Goal: Task Accomplishment & Management: Complete application form

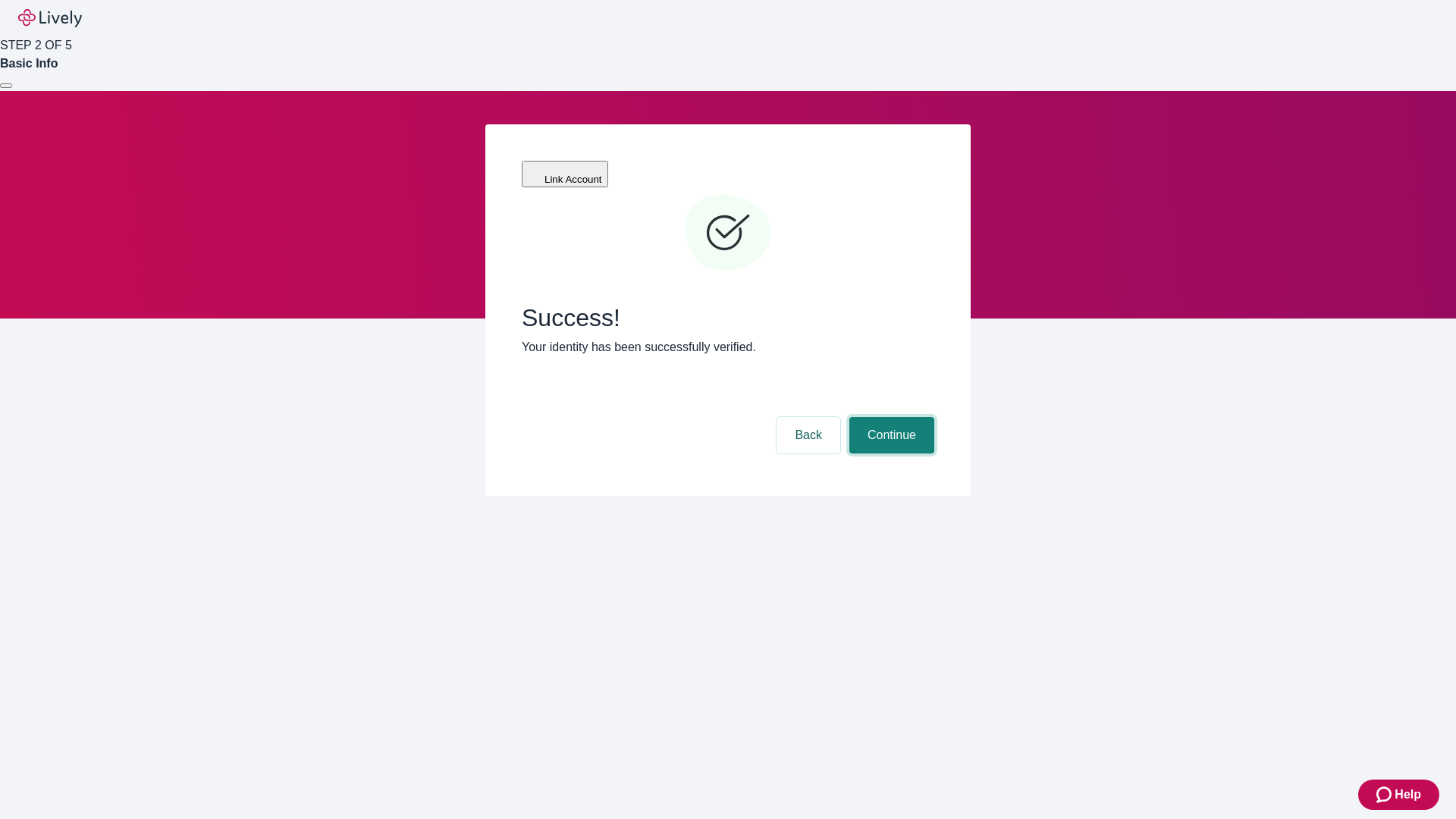
click at [889, 417] on button "Continue" at bounding box center [892, 435] width 85 height 37
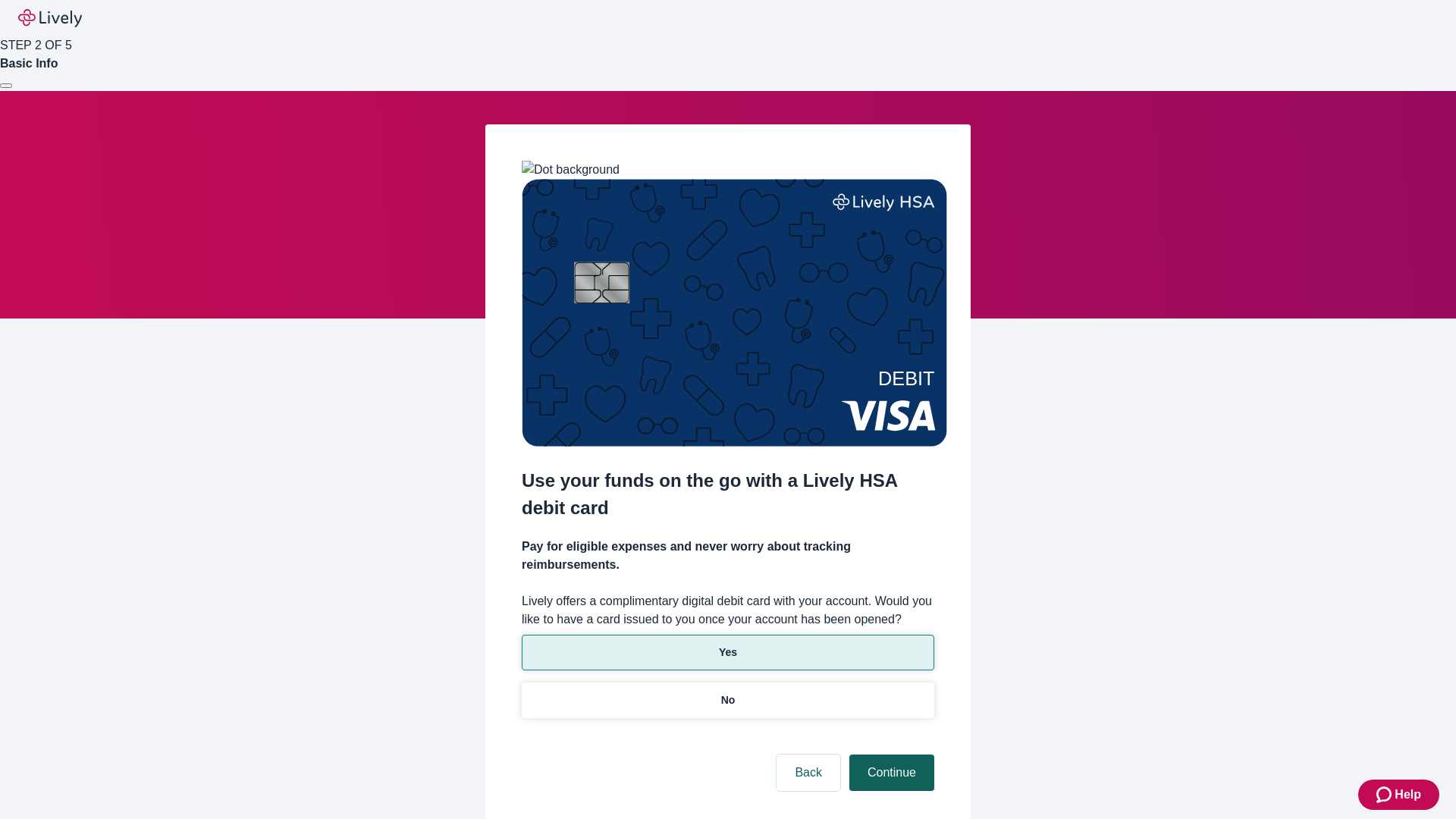
click at [727, 645] on p "Yes" at bounding box center [727, 652] width 18 height 16
click at [889, 754] on button "Continue" at bounding box center [892, 772] width 85 height 37
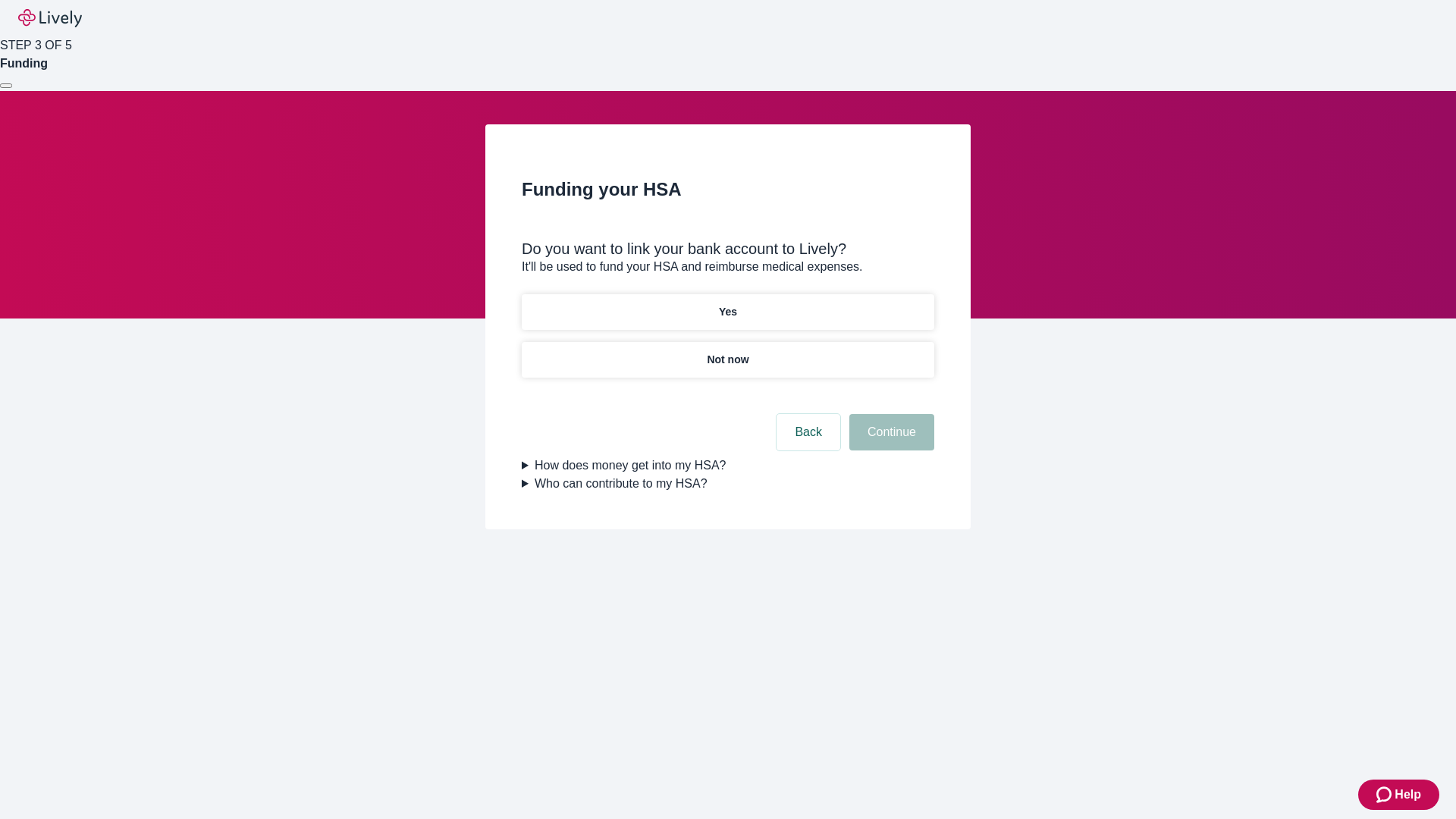
click at [727, 304] on p "Yes" at bounding box center [727, 312] width 18 height 16
click at [889, 414] on button "Continue" at bounding box center [892, 431] width 85 height 37
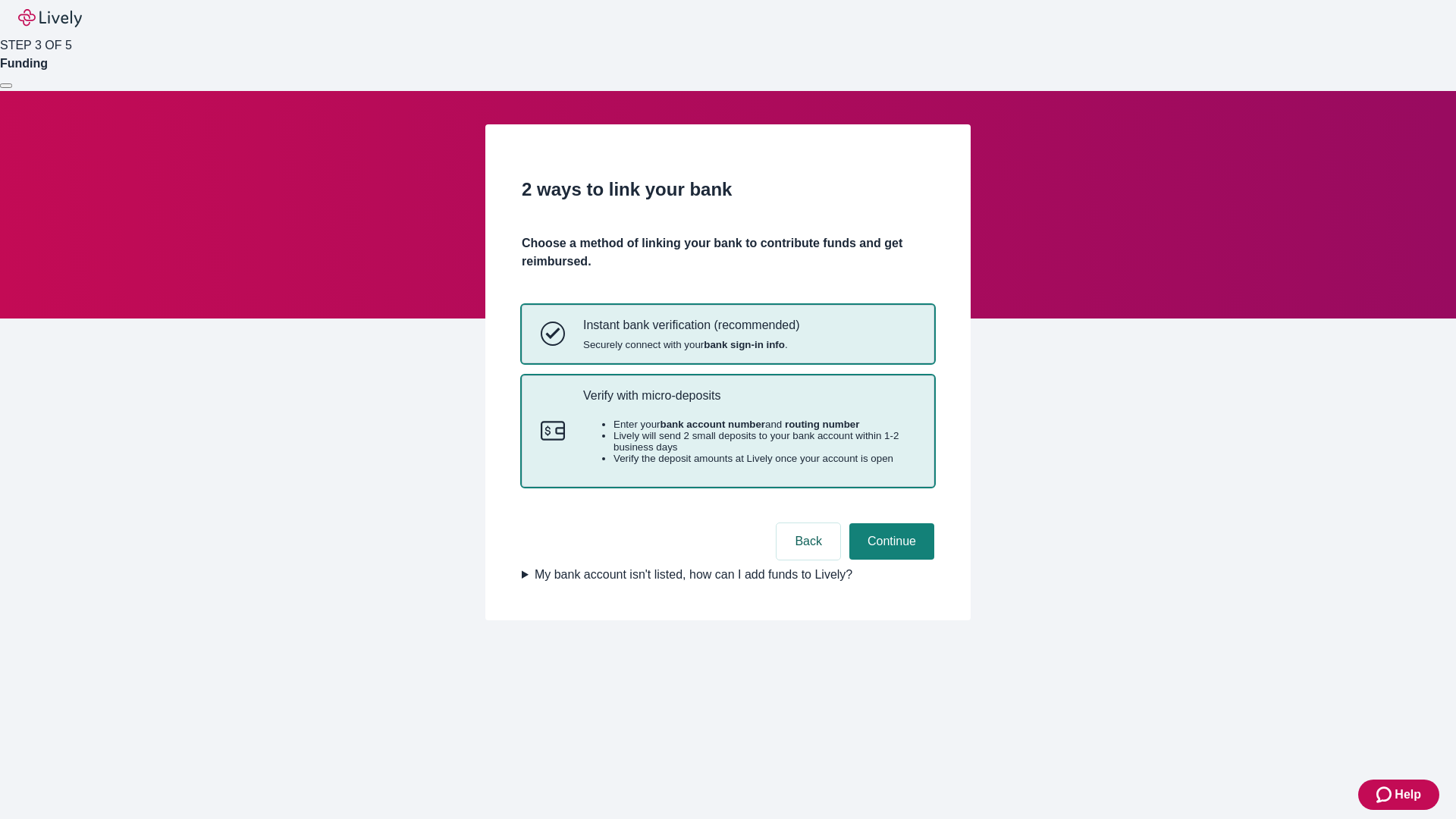
click at [749, 402] on p "Verify with micro-deposits" at bounding box center [749, 395] width 332 height 14
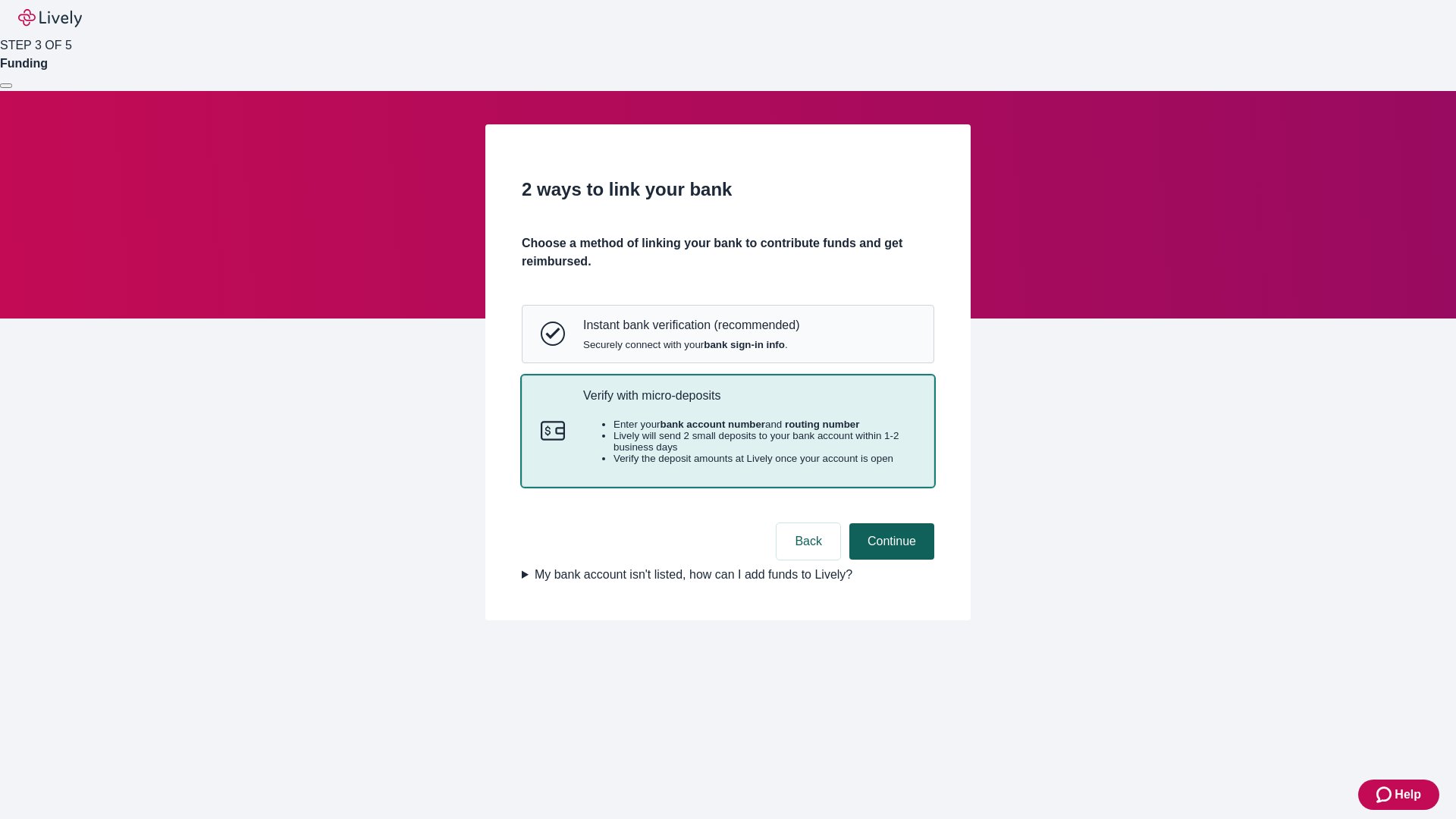
click at [889, 560] on button "Continue" at bounding box center [892, 541] width 85 height 37
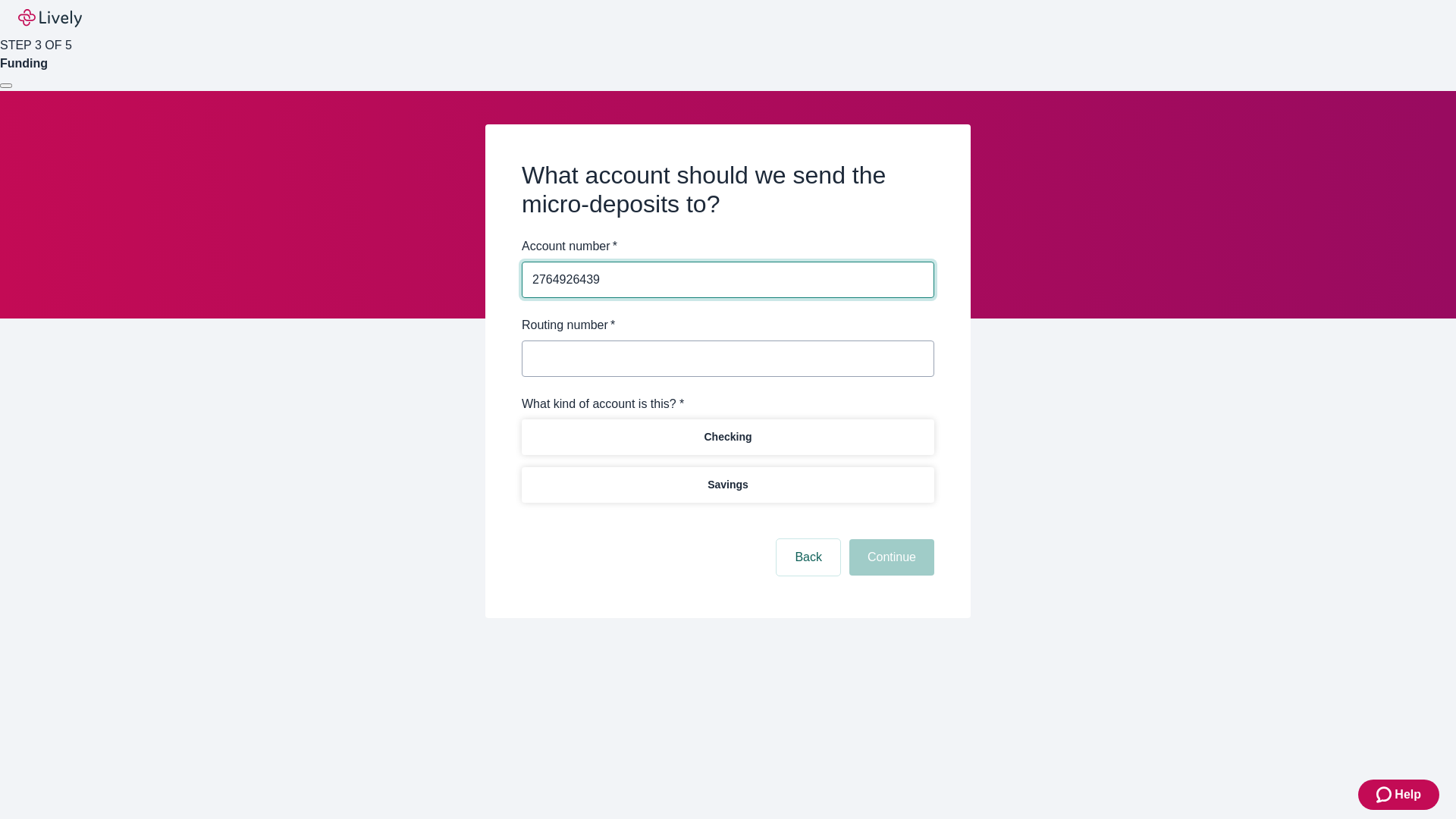
type input "2764926439"
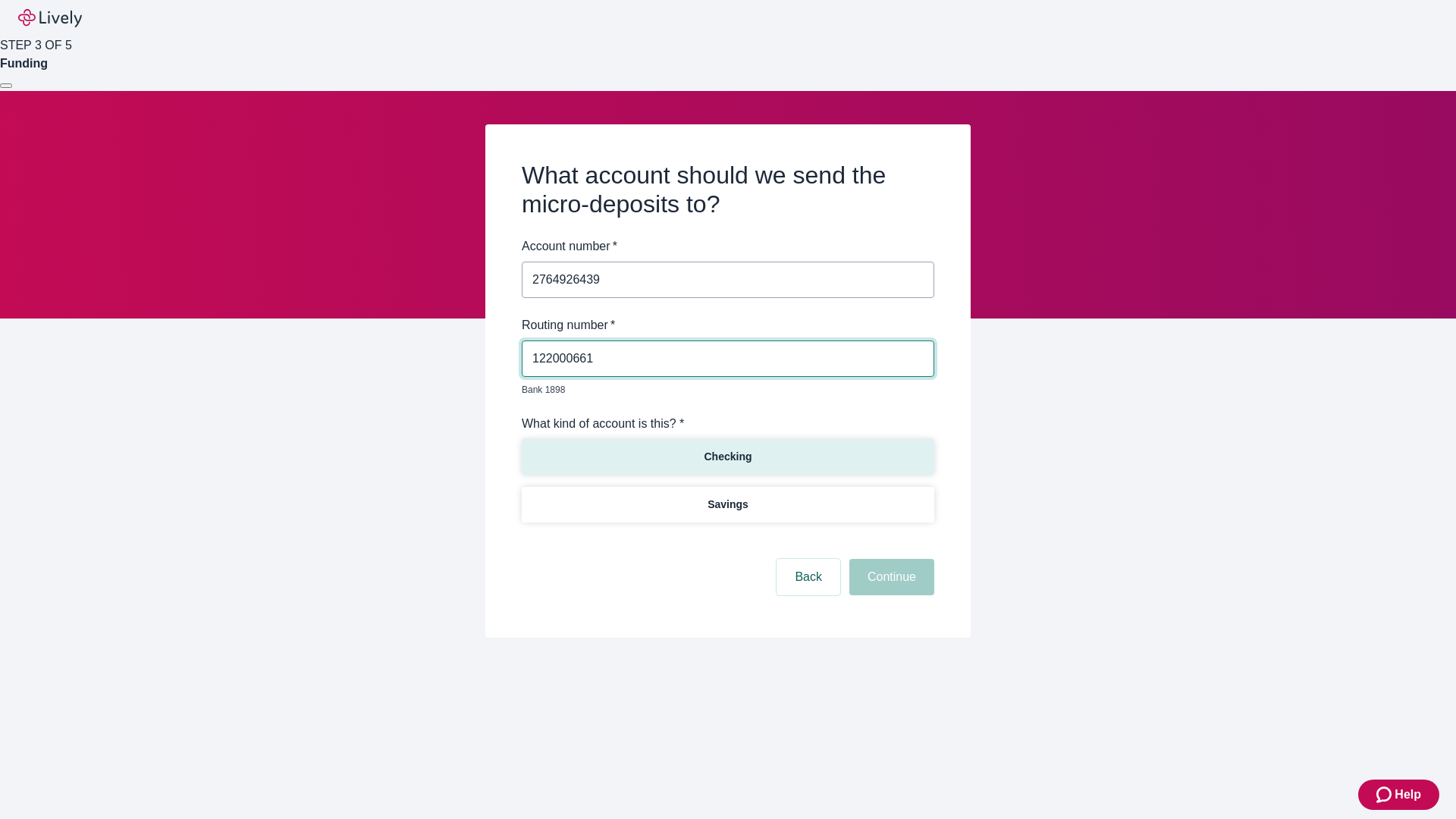
type input "122000661"
click at [727, 449] on p "Checking" at bounding box center [727, 457] width 48 height 16
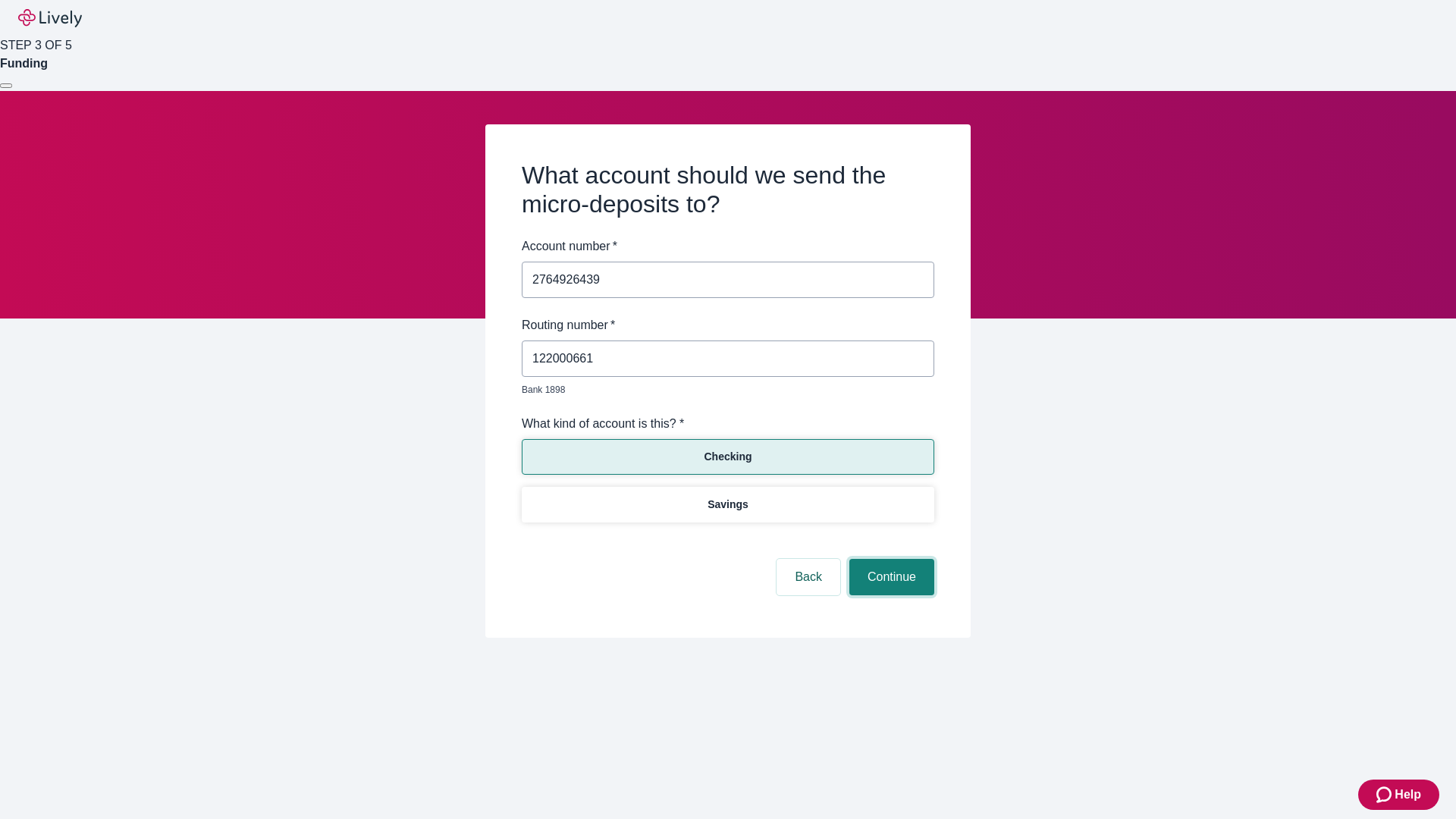
click at [889, 560] on button "Continue" at bounding box center [892, 577] width 85 height 37
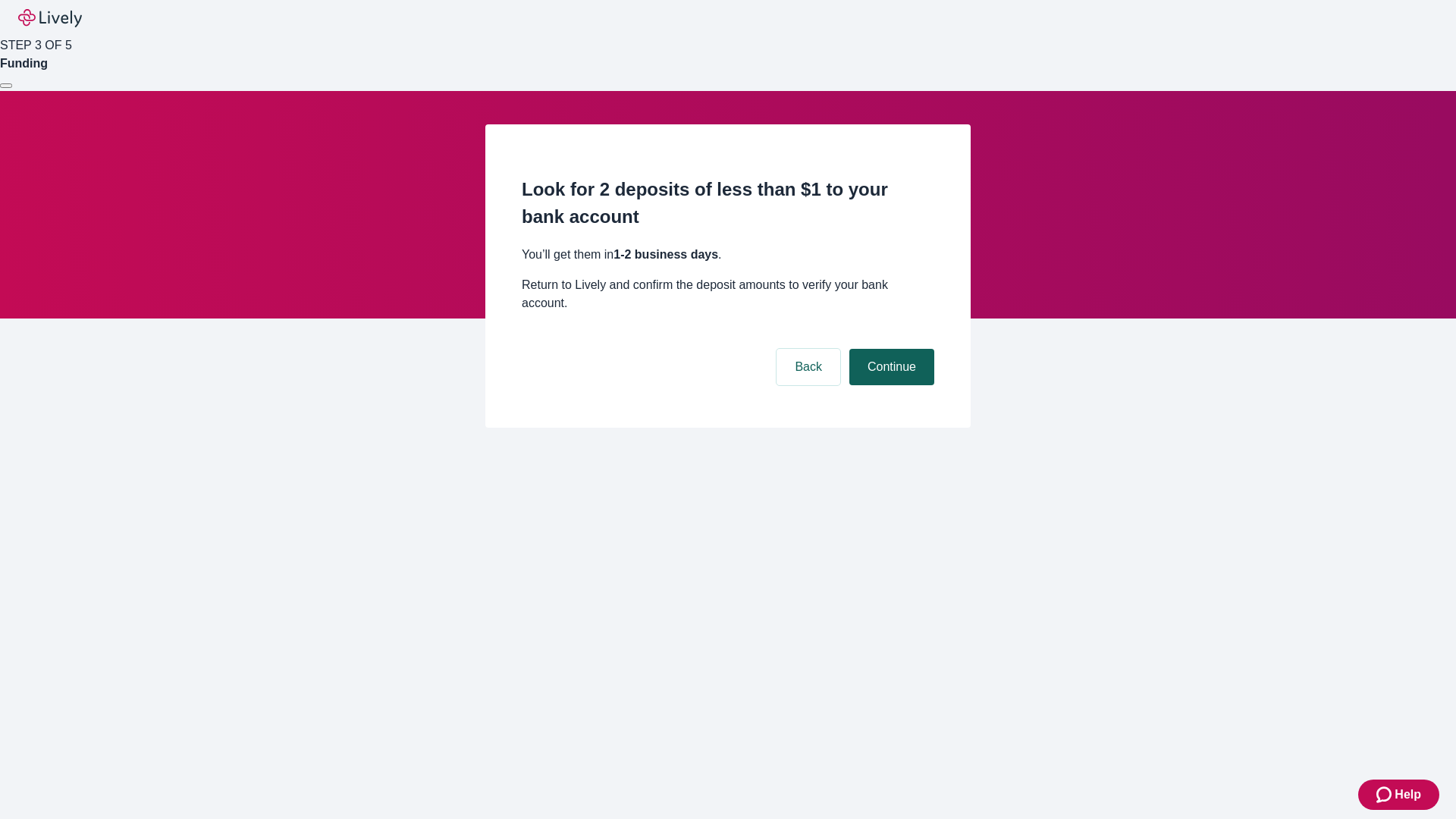
click at [889, 349] on button "Continue" at bounding box center [892, 367] width 85 height 37
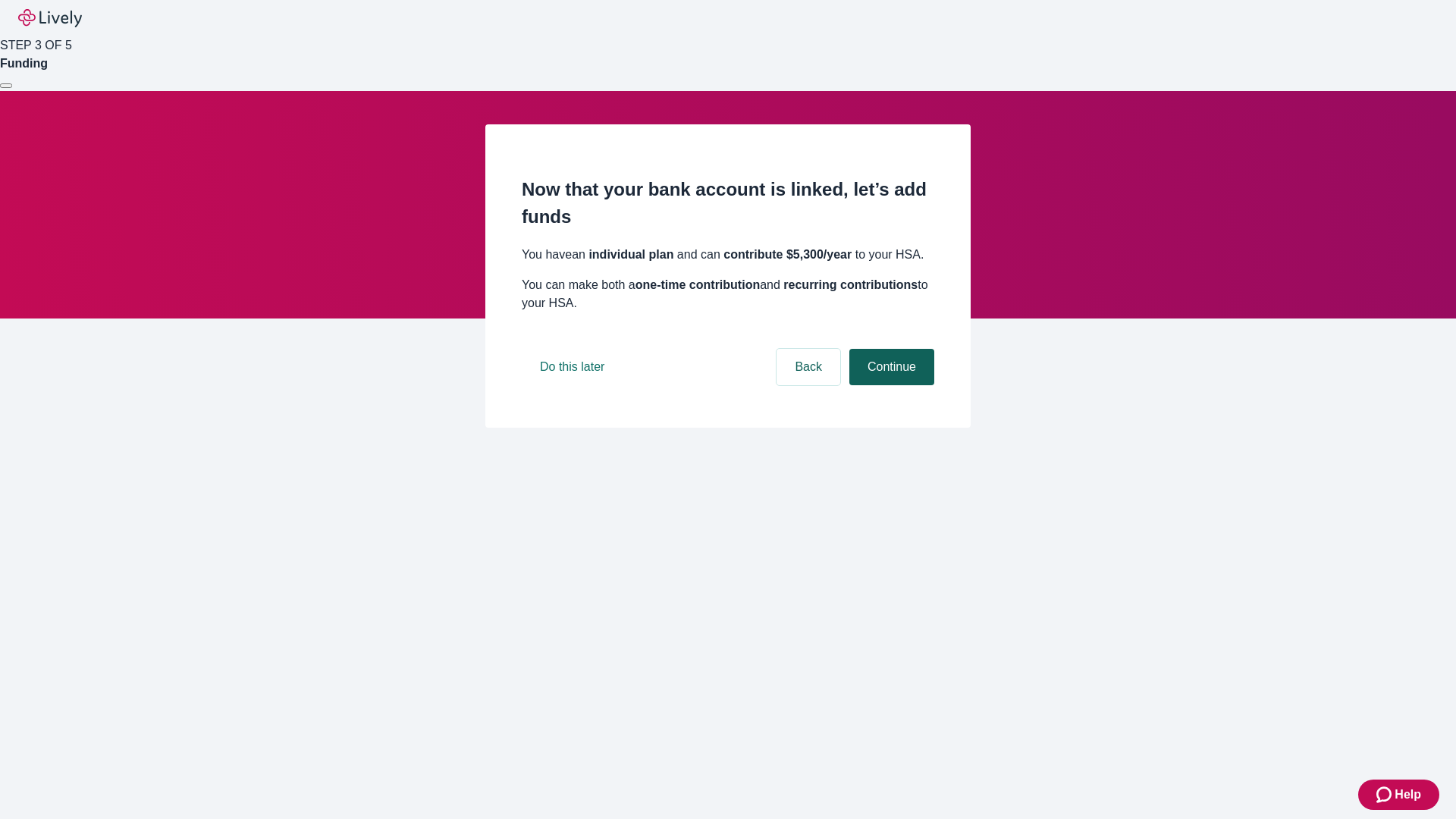
click at [889, 386] on button "Continue" at bounding box center [892, 367] width 85 height 37
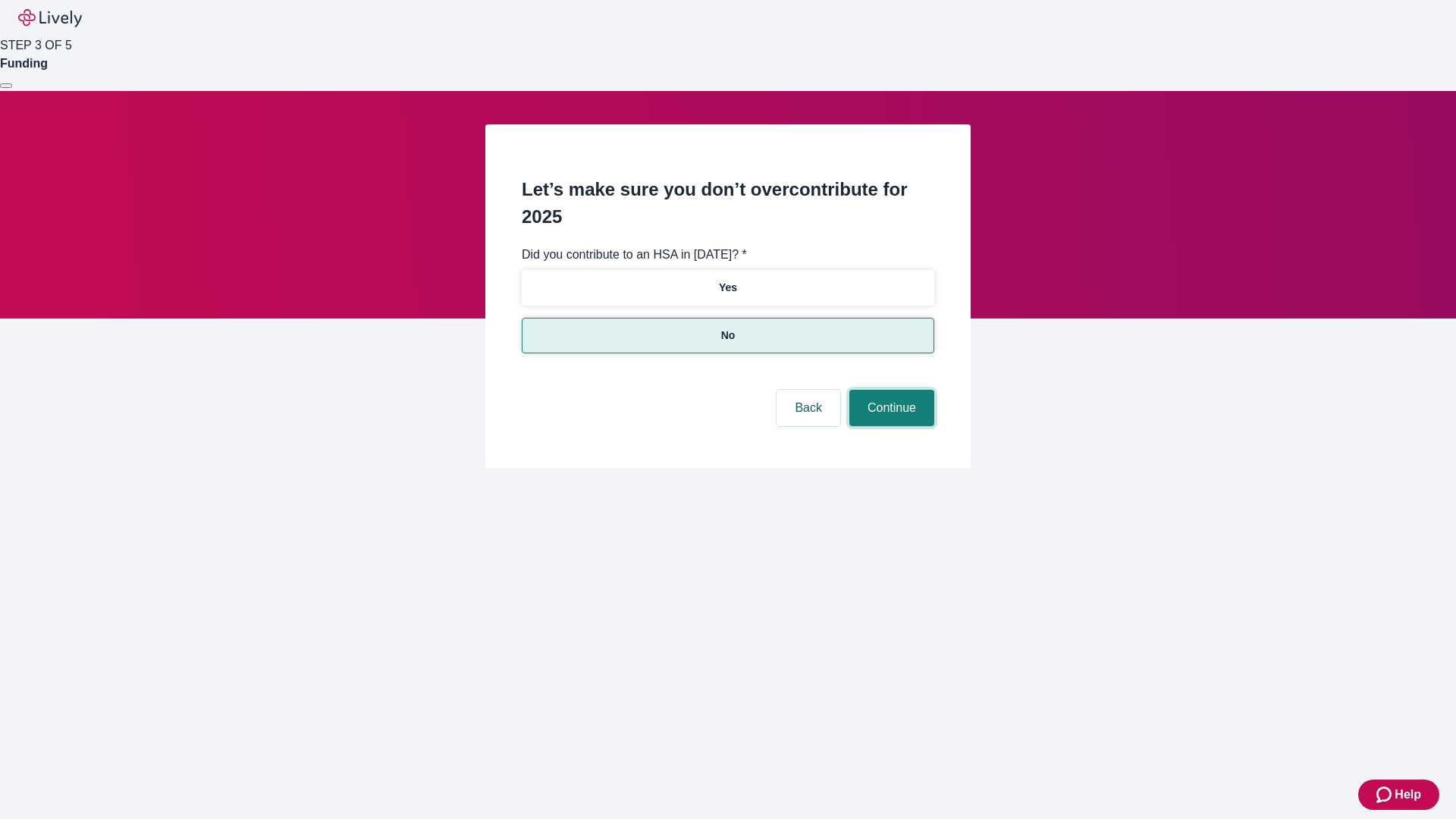
click at [889, 389] on button "Continue" at bounding box center [892, 407] width 85 height 37
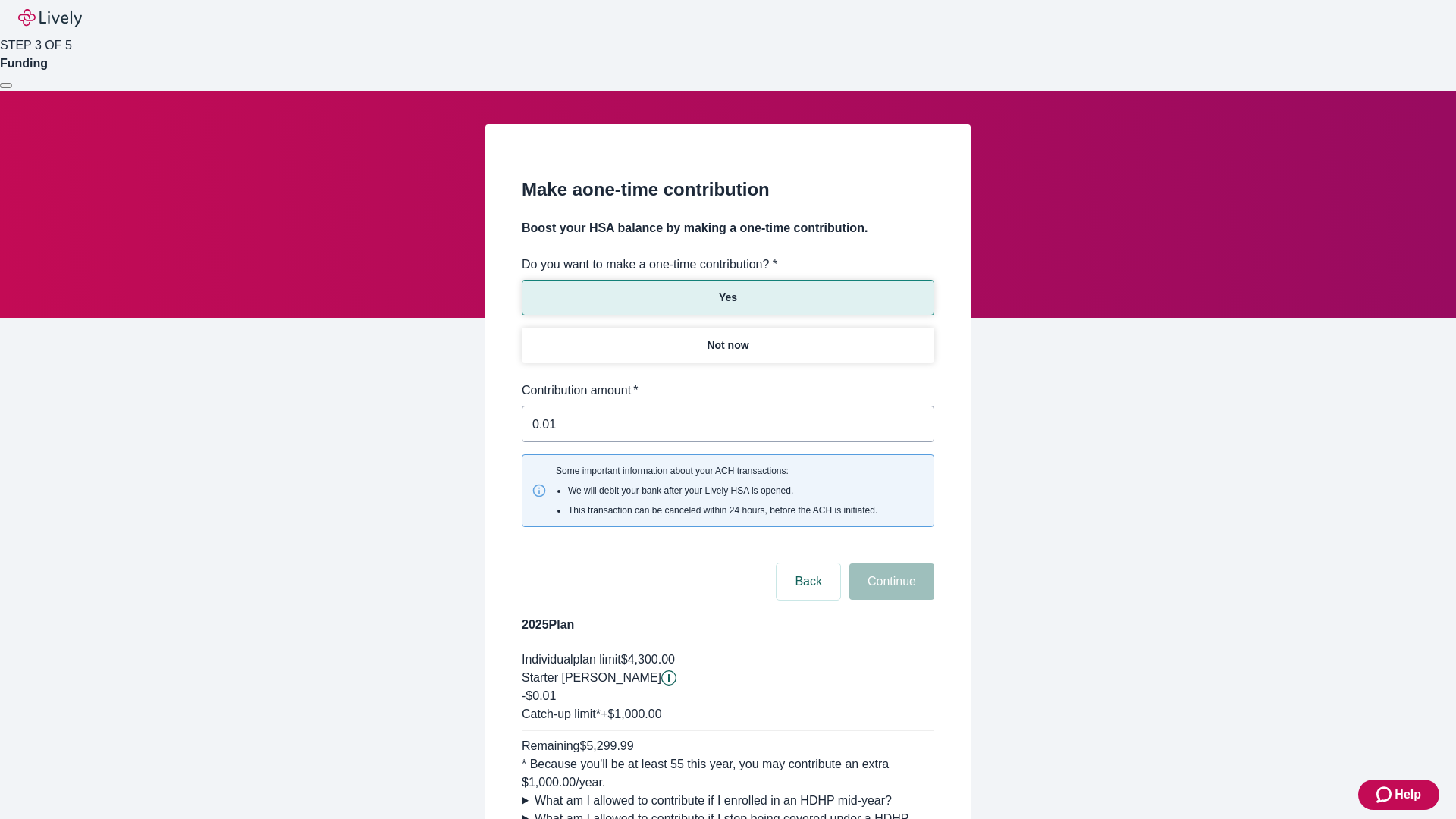
type input "0.01"
click at [889, 563] on button "Continue" at bounding box center [892, 581] width 85 height 37
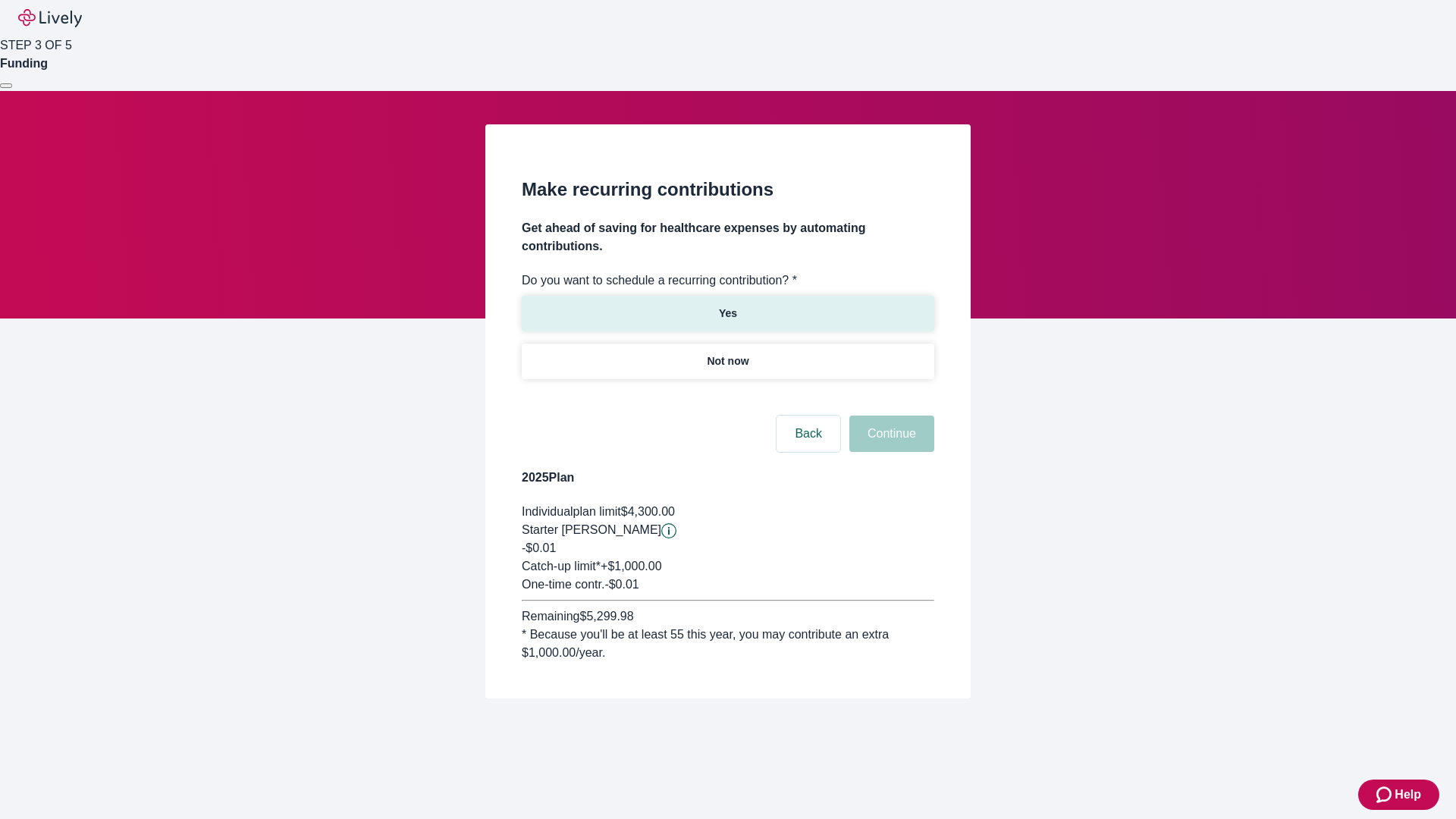
click at [727, 306] on p "Yes" at bounding box center [727, 314] width 18 height 16
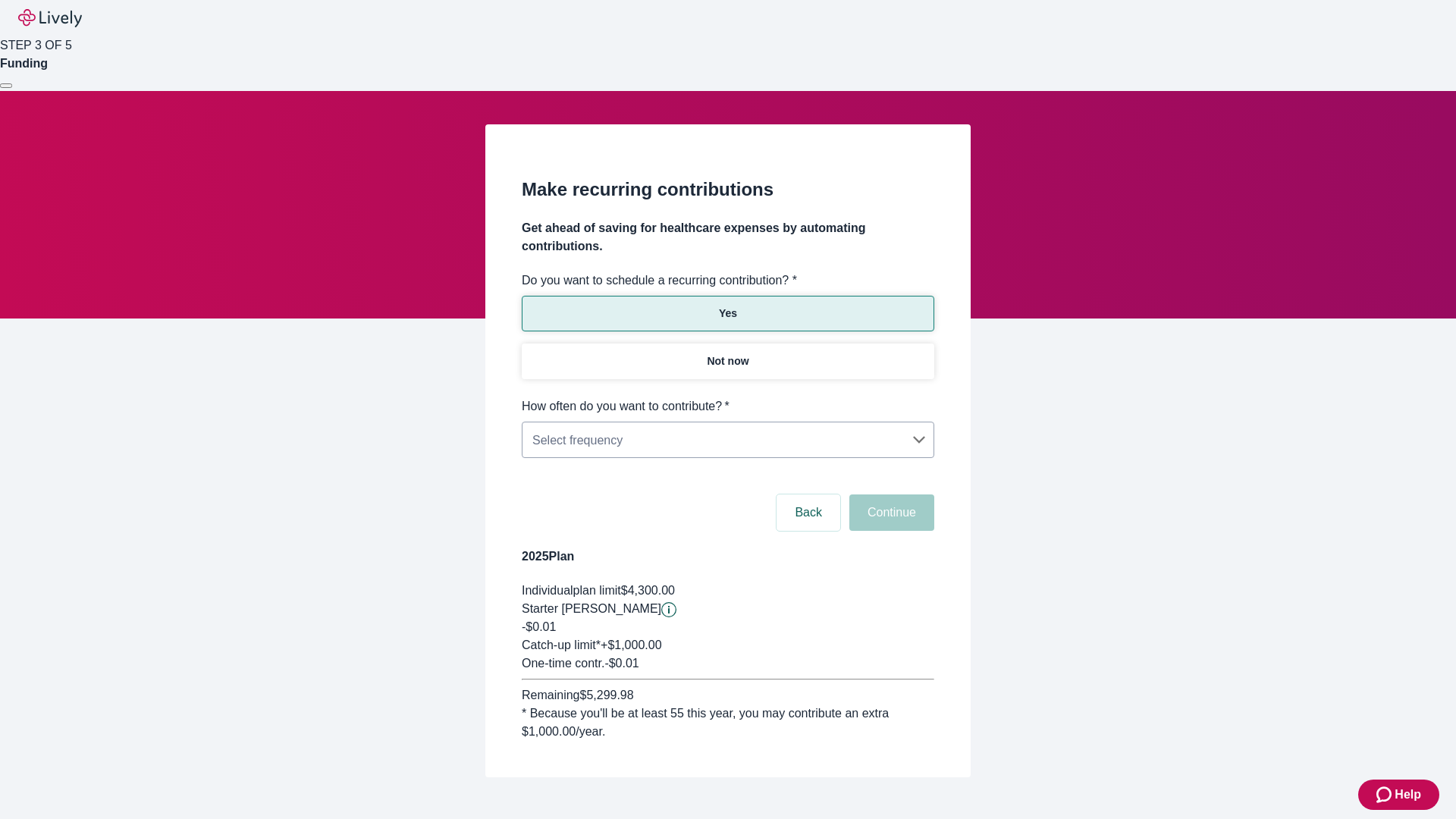
click at [727, 398] on body "Help STEP 3 OF 5 Funding Make recurring contributions Get ahead of saving for h…" at bounding box center [728, 425] width 1456 height 850
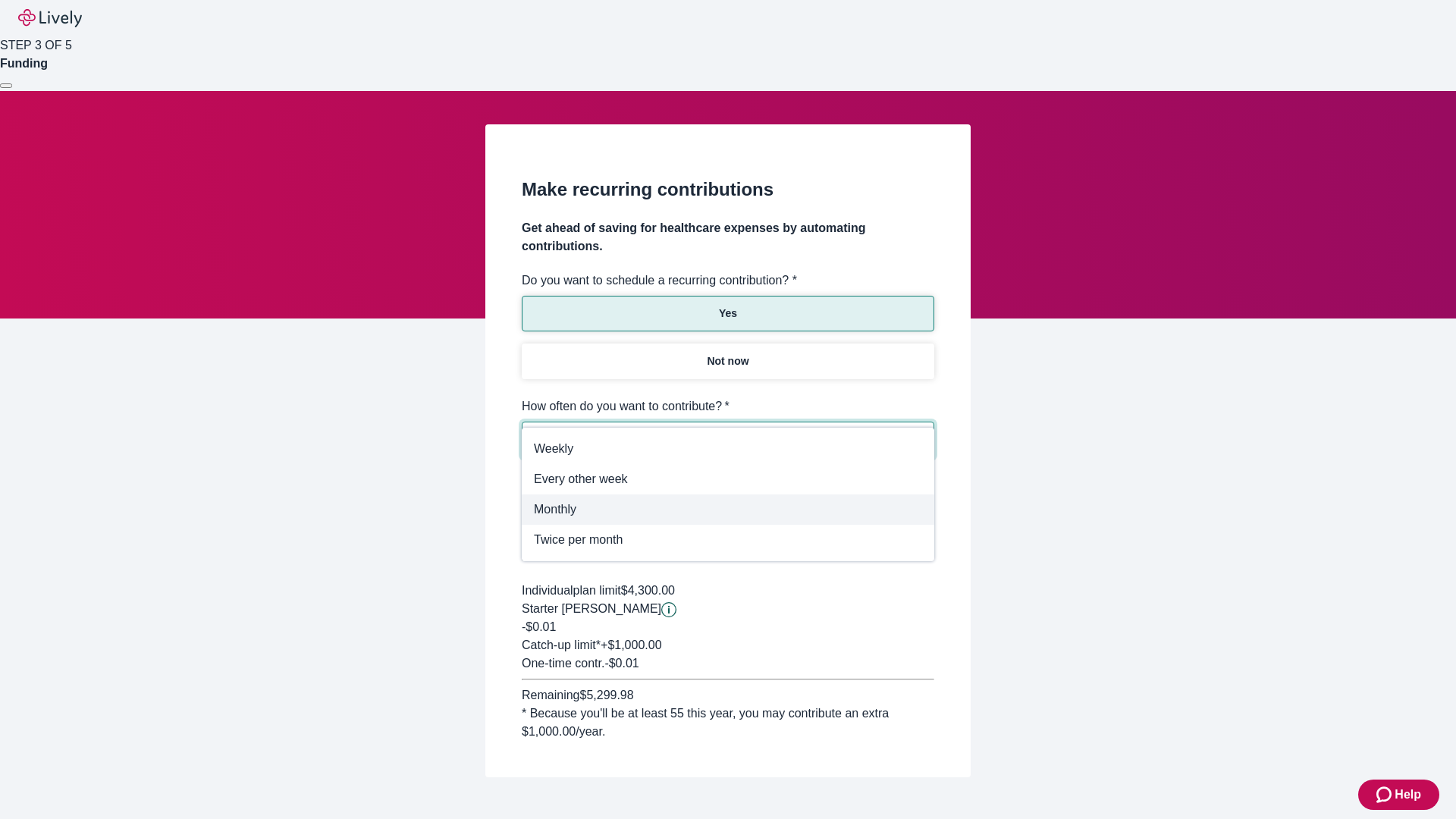
click at [728, 510] on span "Monthly" at bounding box center [727, 509] width 388 height 18
type input "Monthly"
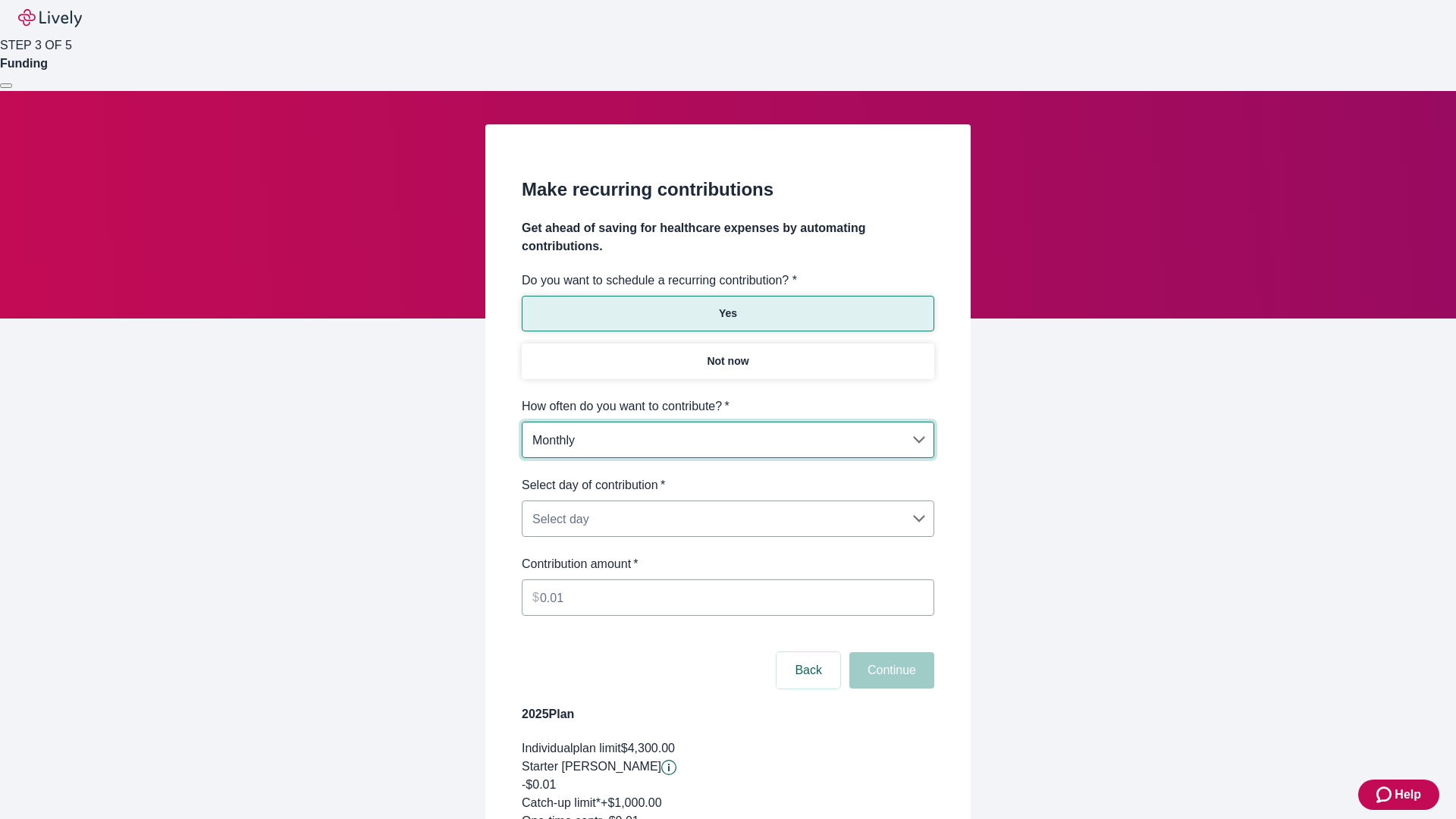
click at [727, 476] on body "Help STEP 3 OF 5 Funding Make recurring contributions Get ahead of saving for h…" at bounding box center [728, 504] width 1456 height 1008
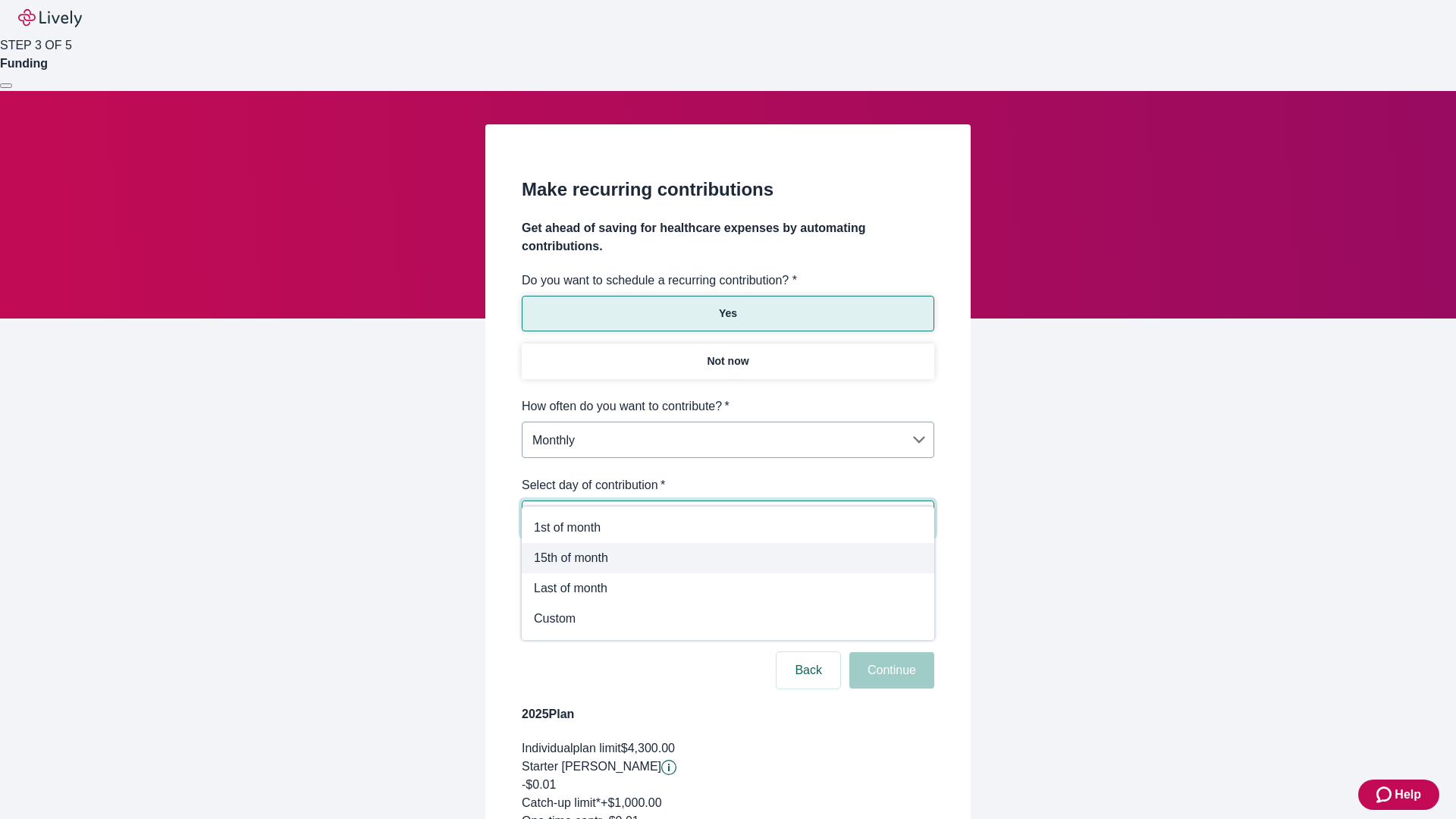
click at [728, 558] on span "15th of month" at bounding box center [727, 558] width 388 height 18
type input "Monthly15th"
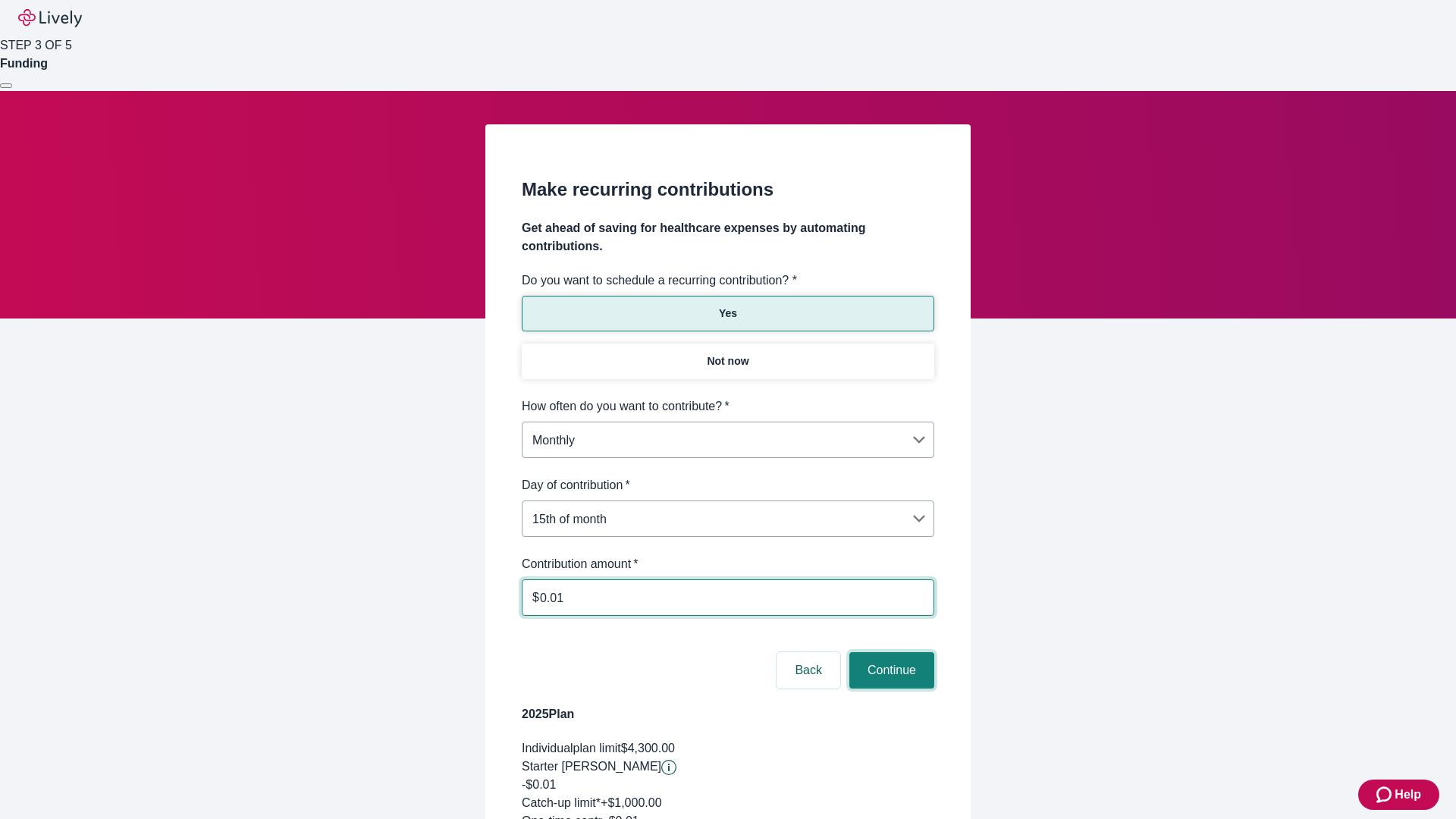
click at [889, 652] on button "Continue" at bounding box center [892, 670] width 85 height 37
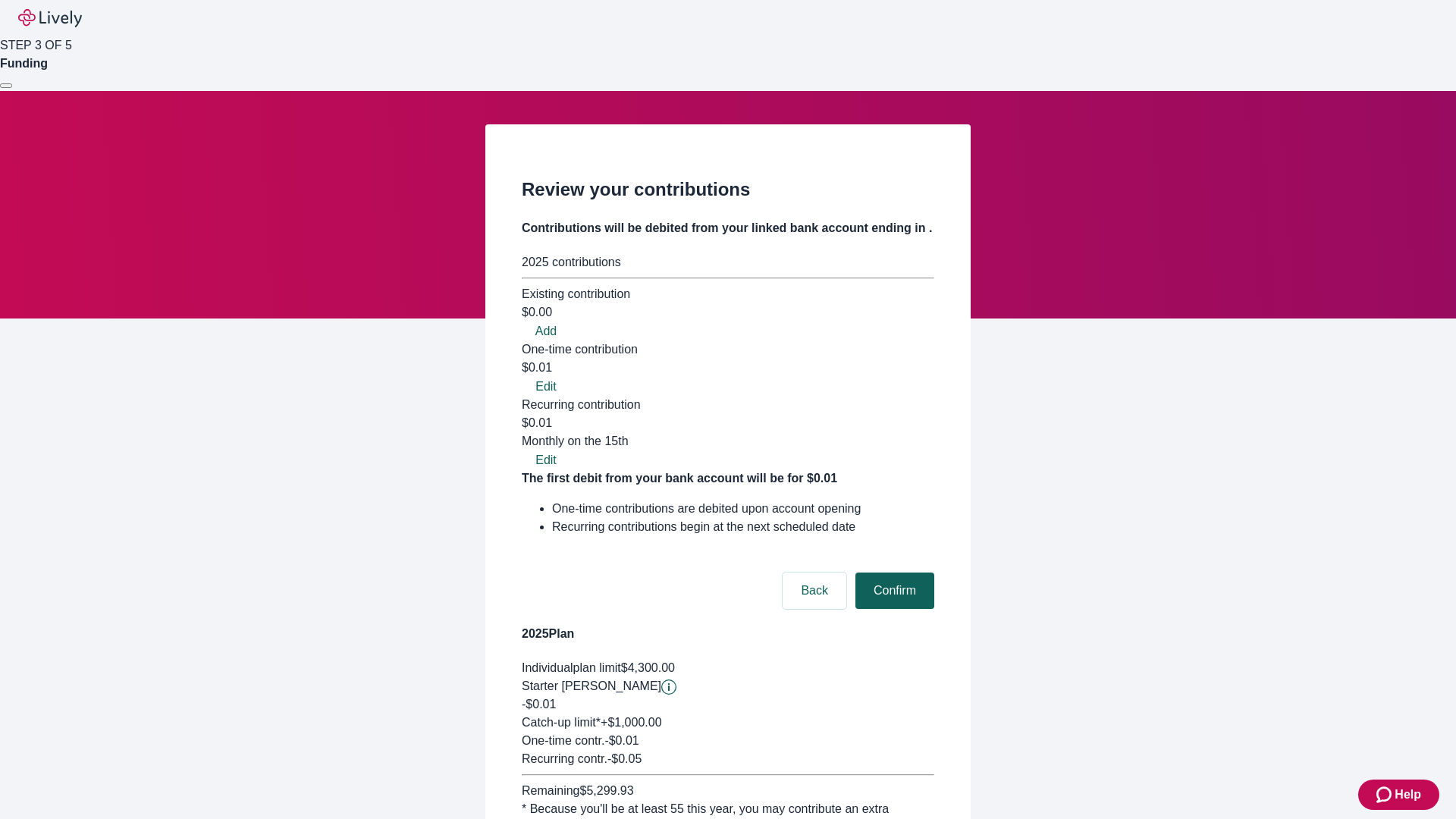
click at [893, 573] on button "Confirm" at bounding box center [895, 591] width 79 height 37
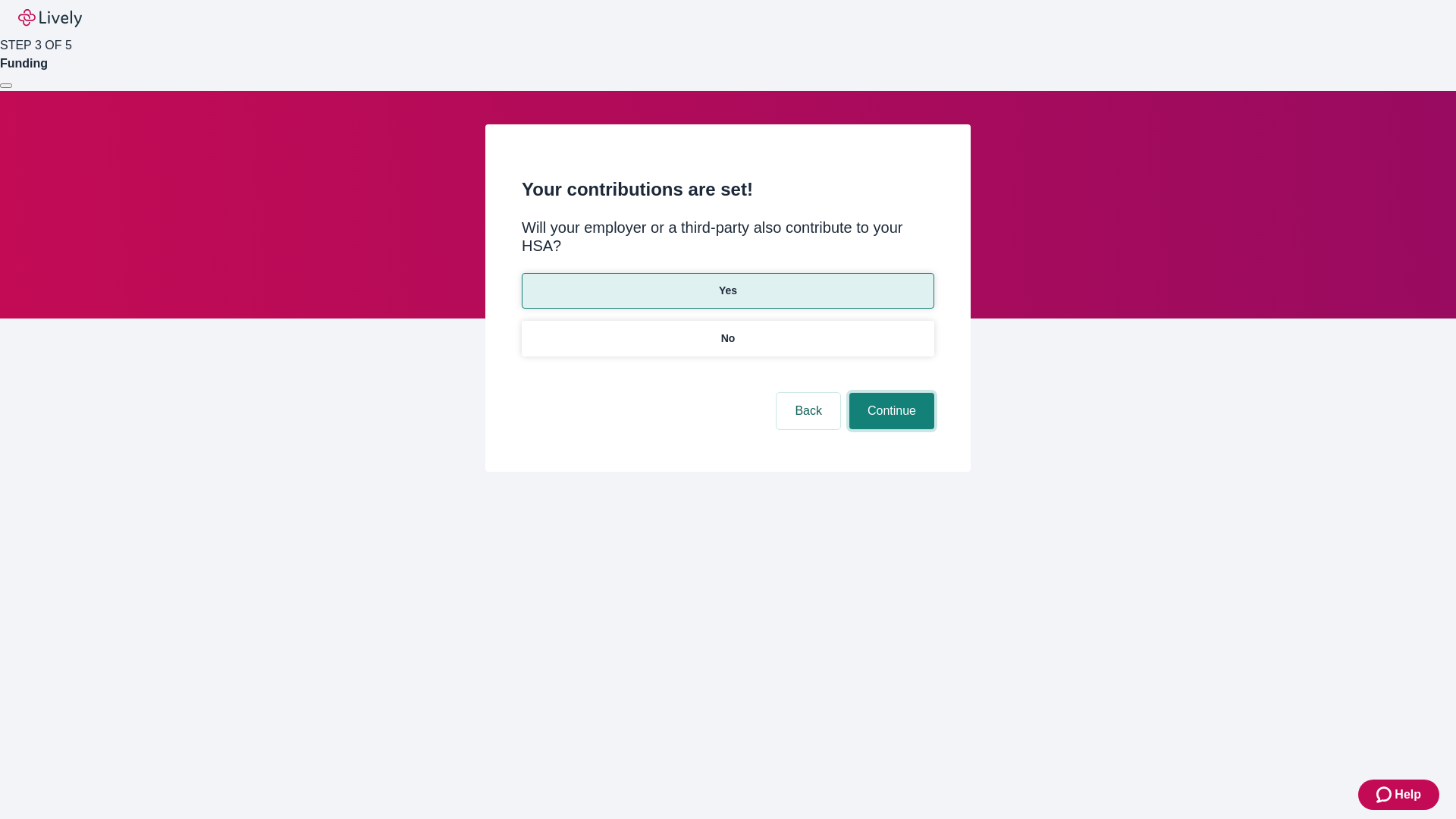
click at [889, 393] on button "Continue" at bounding box center [892, 411] width 85 height 37
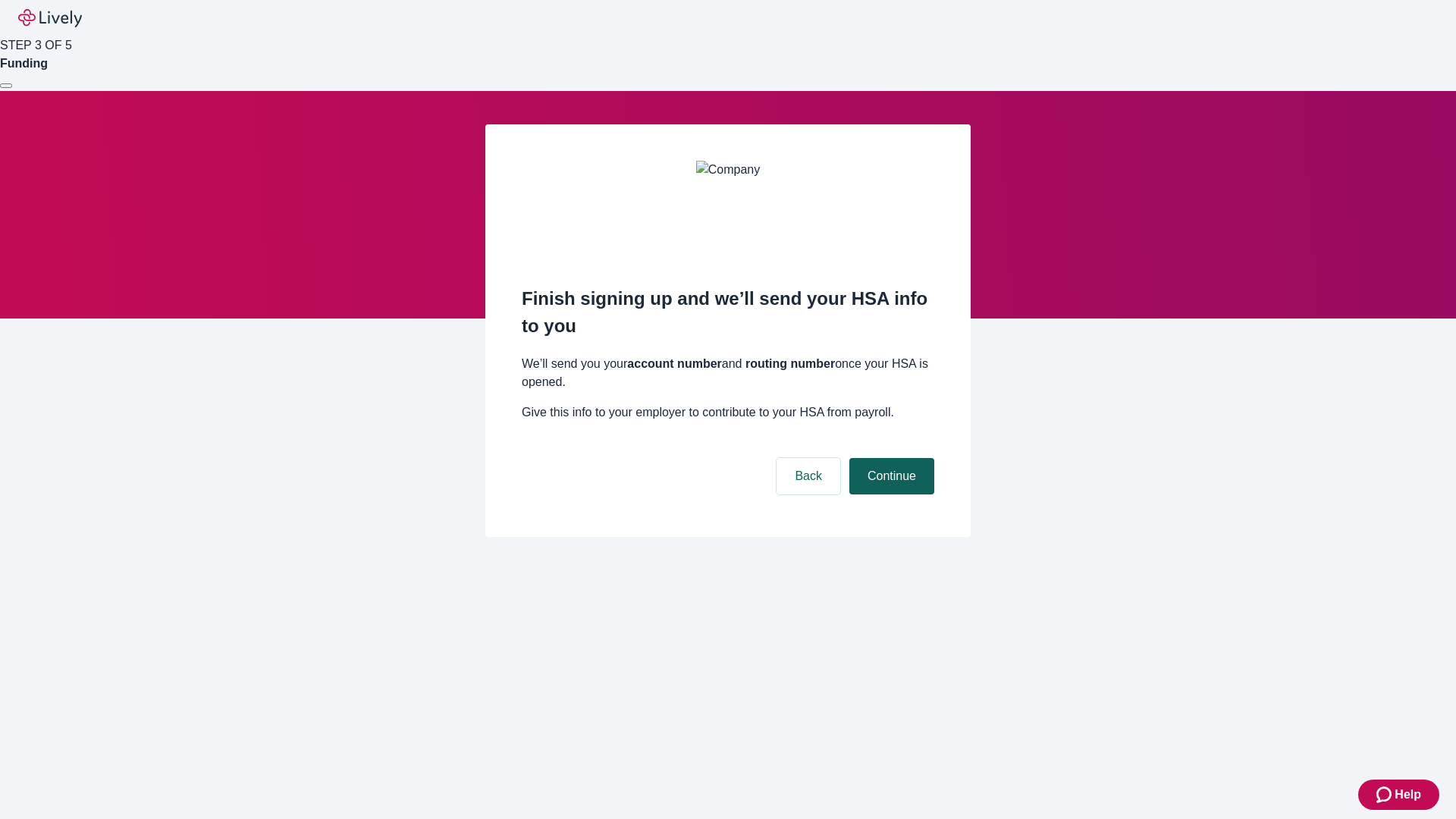
click at [889, 458] on button "Continue" at bounding box center [892, 475] width 85 height 37
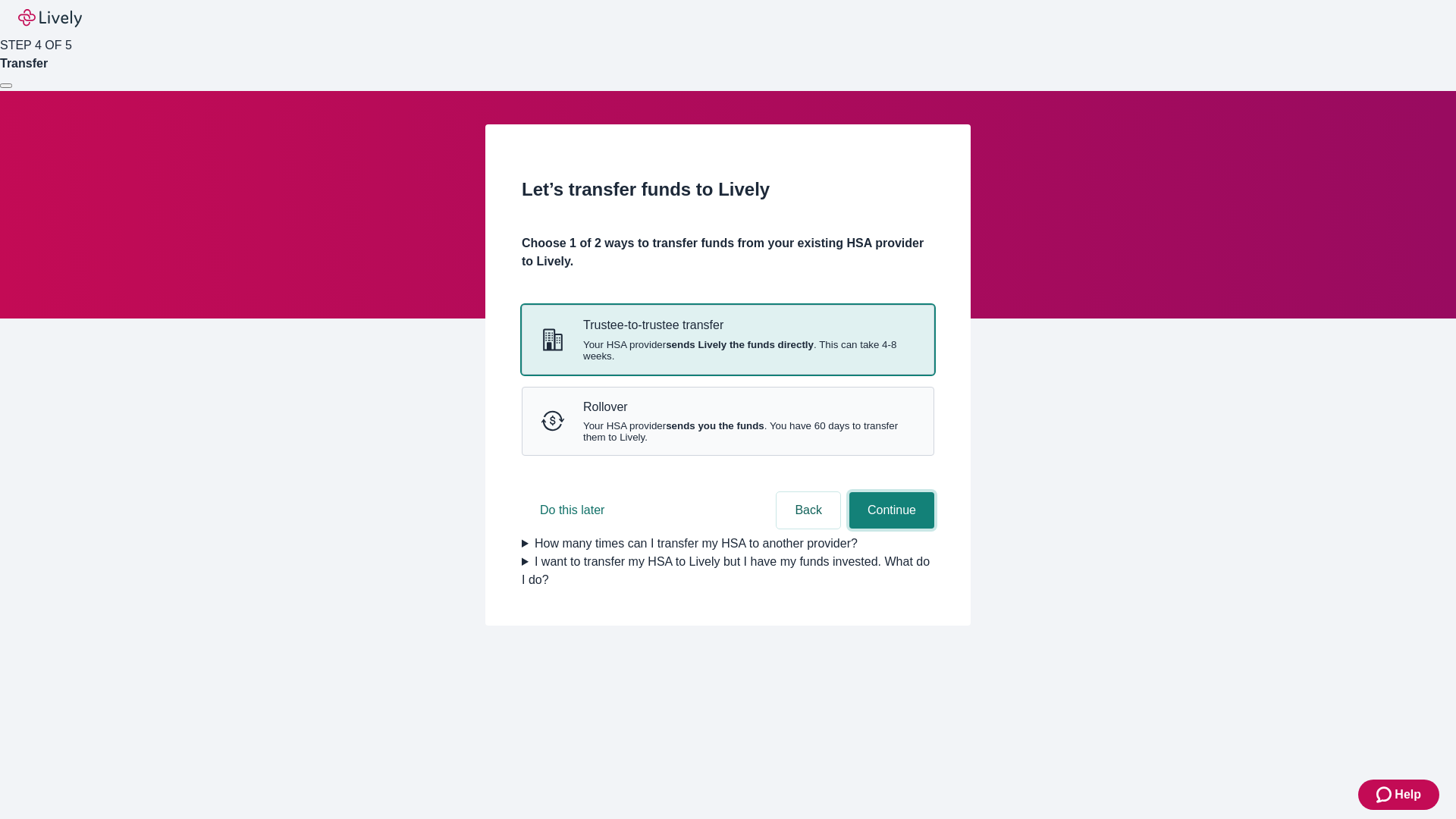
click at [889, 529] on button "Continue" at bounding box center [892, 510] width 85 height 37
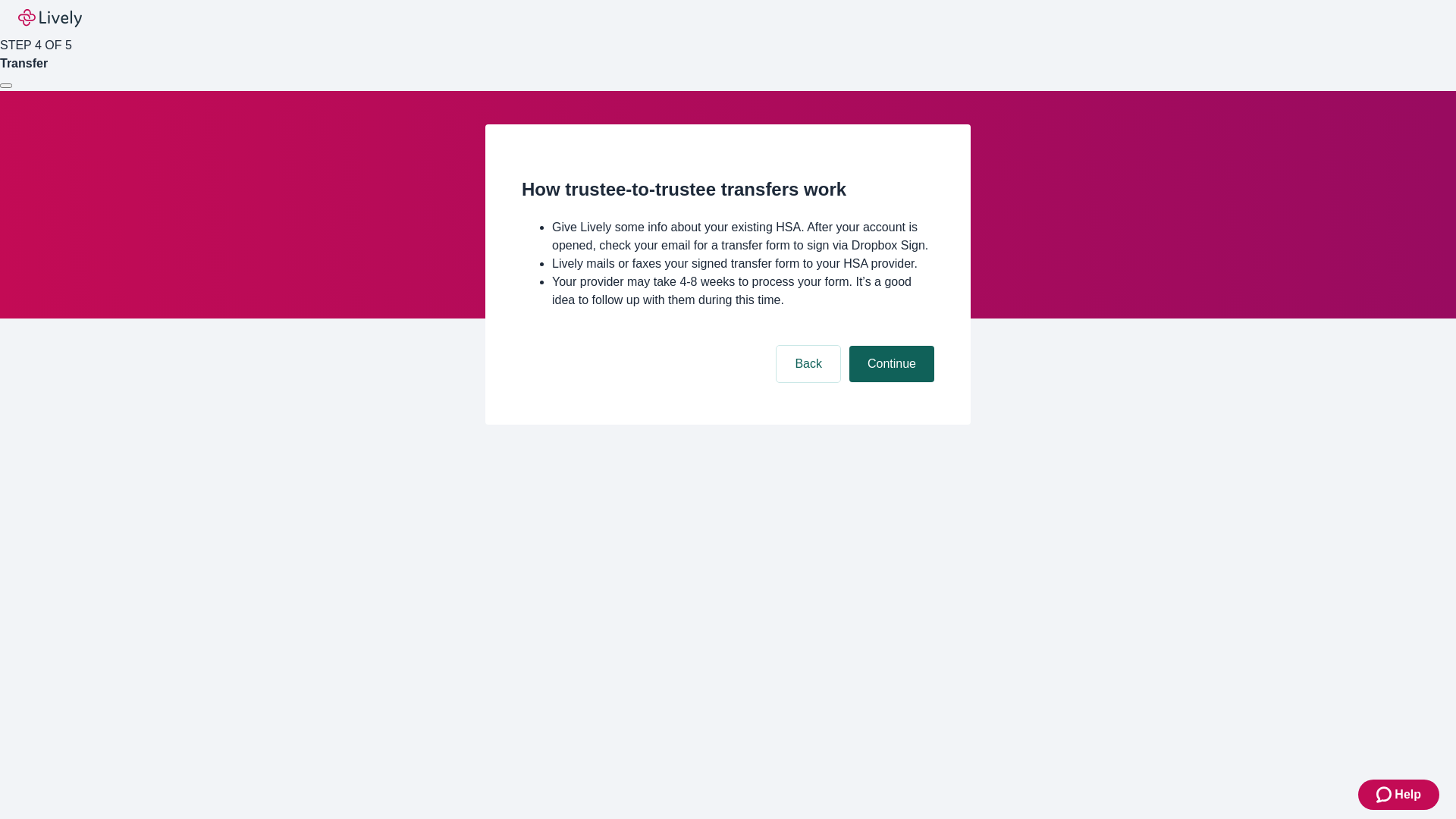
click at [889, 382] on button "Continue" at bounding box center [892, 363] width 85 height 37
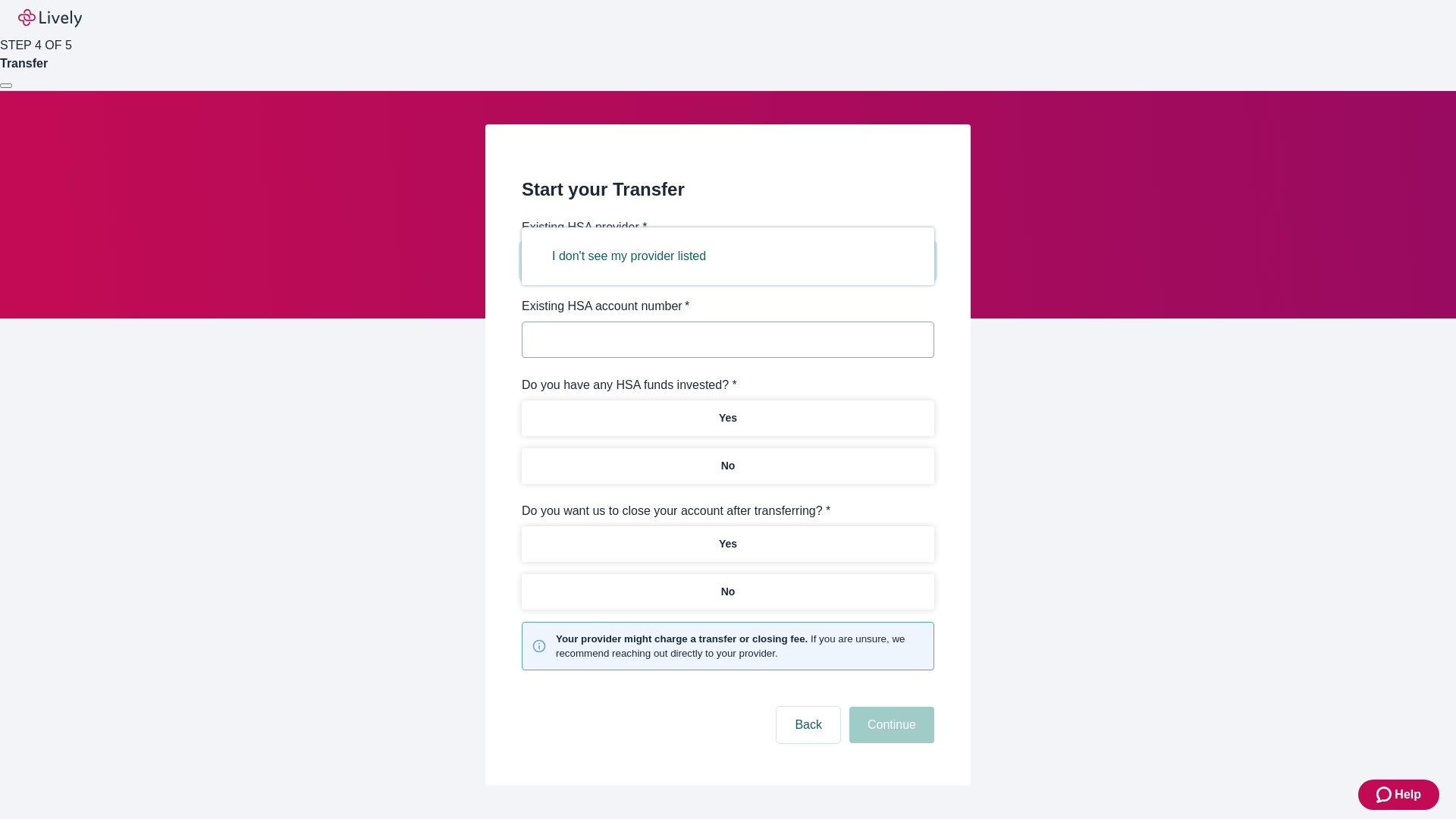
click at [633, 256] on button "I don't see my provider listed" at bounding box center [628, 256] width 190 height 37
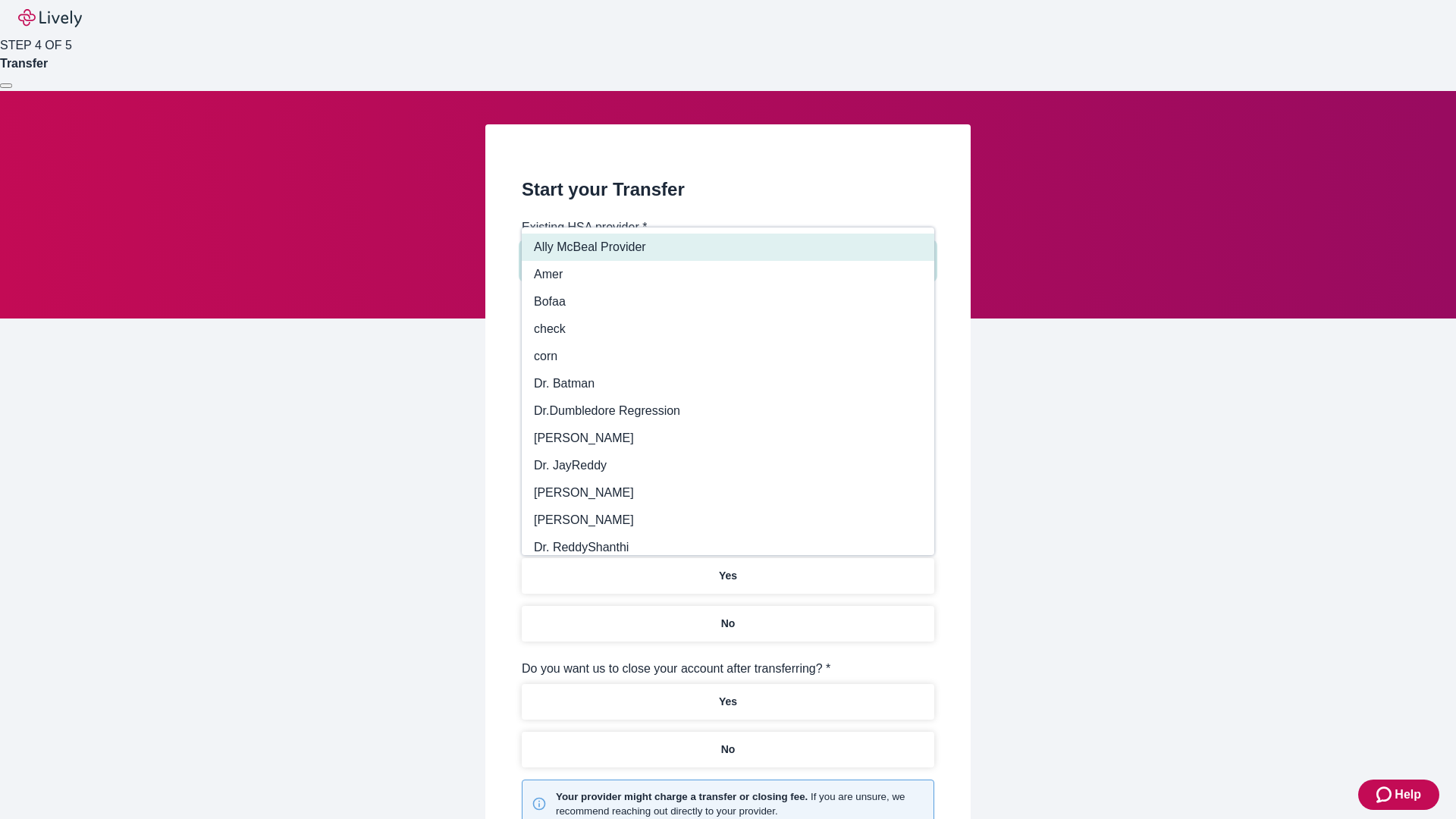
type input "Other"
type input "Health Equity"
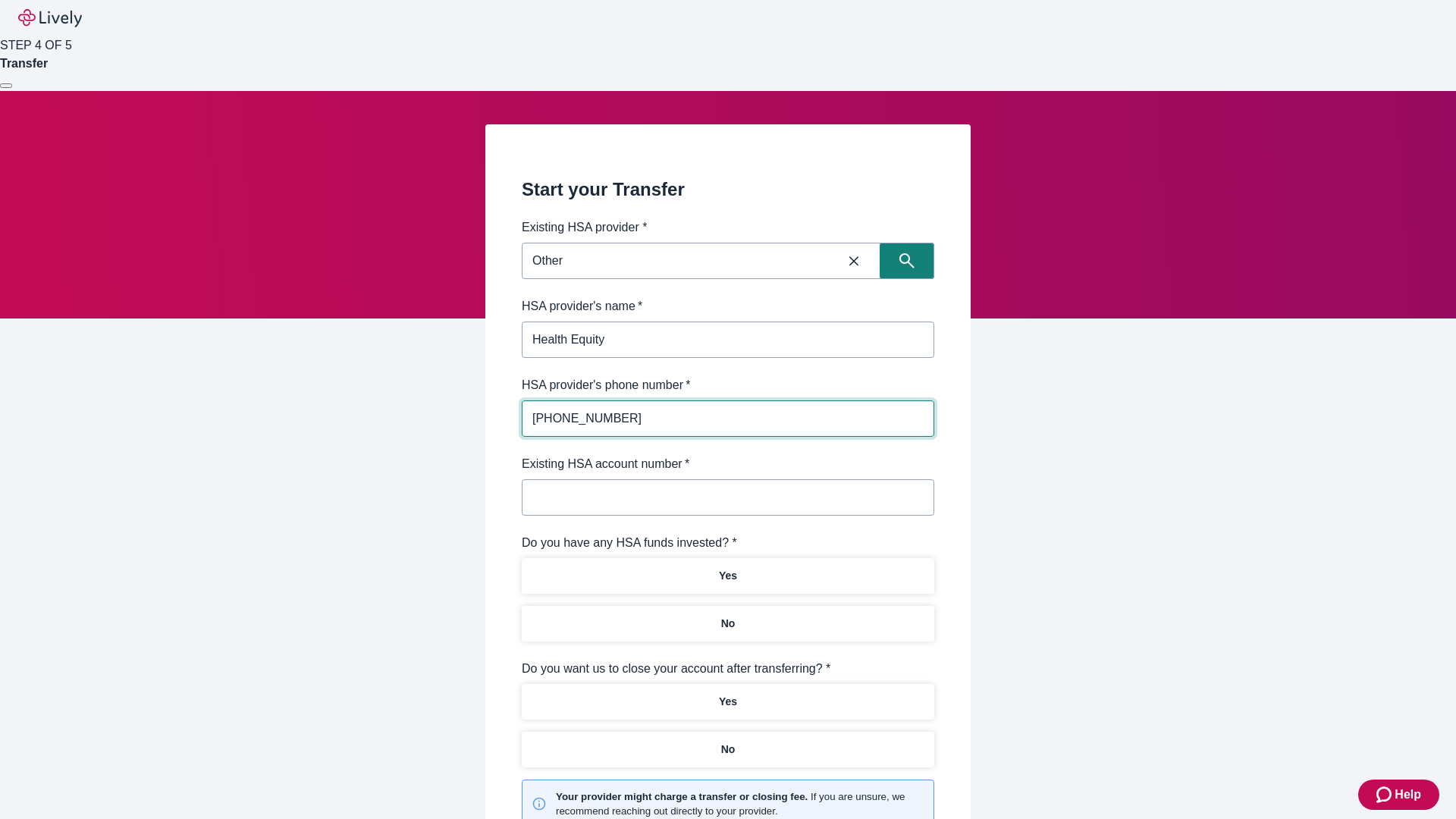
type input "[PHONE_NUMBER]"
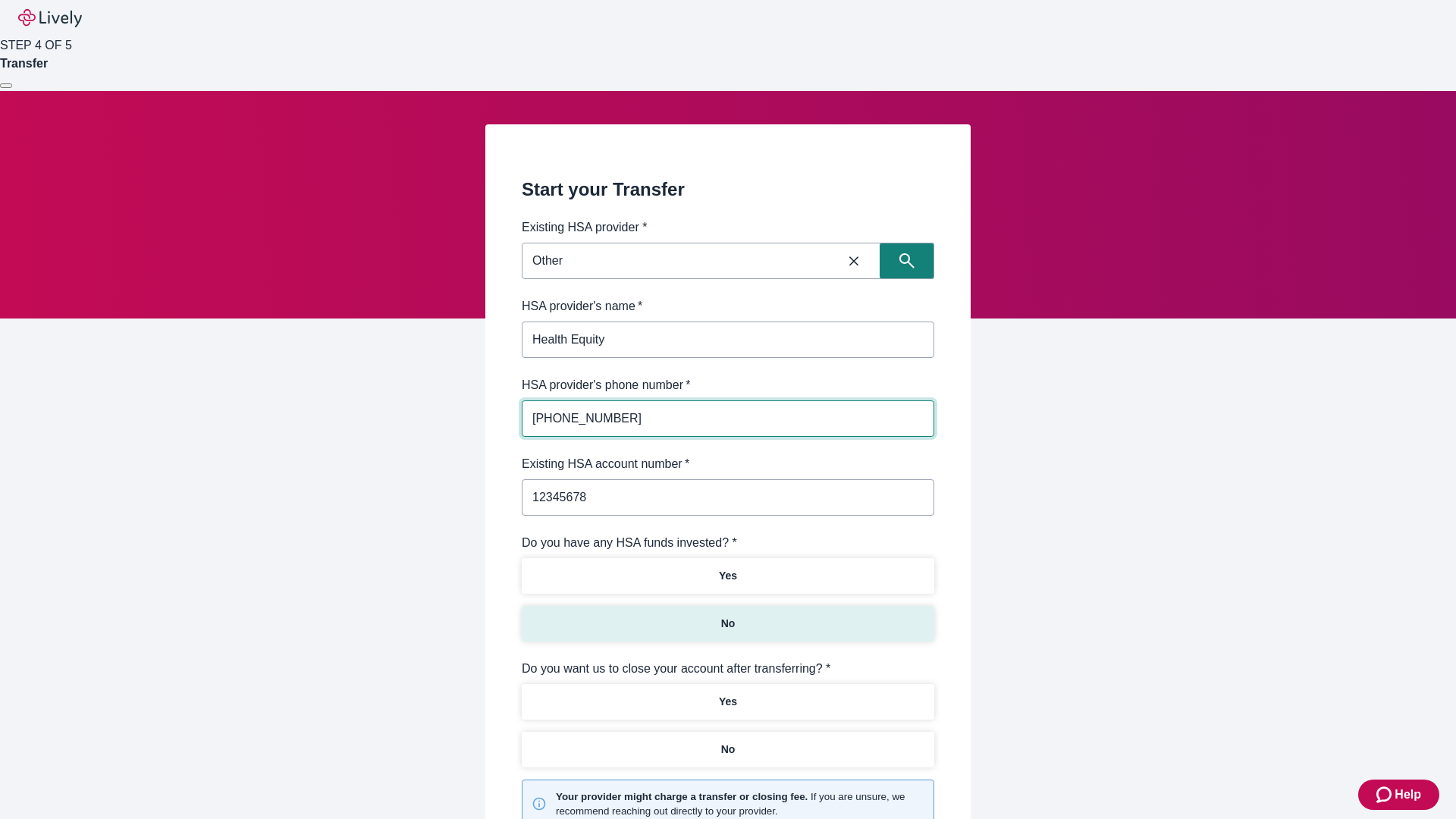
type input "12345678"
click at [727, 616] on p "No" at bounding box center [728, 623] width 14 height 16
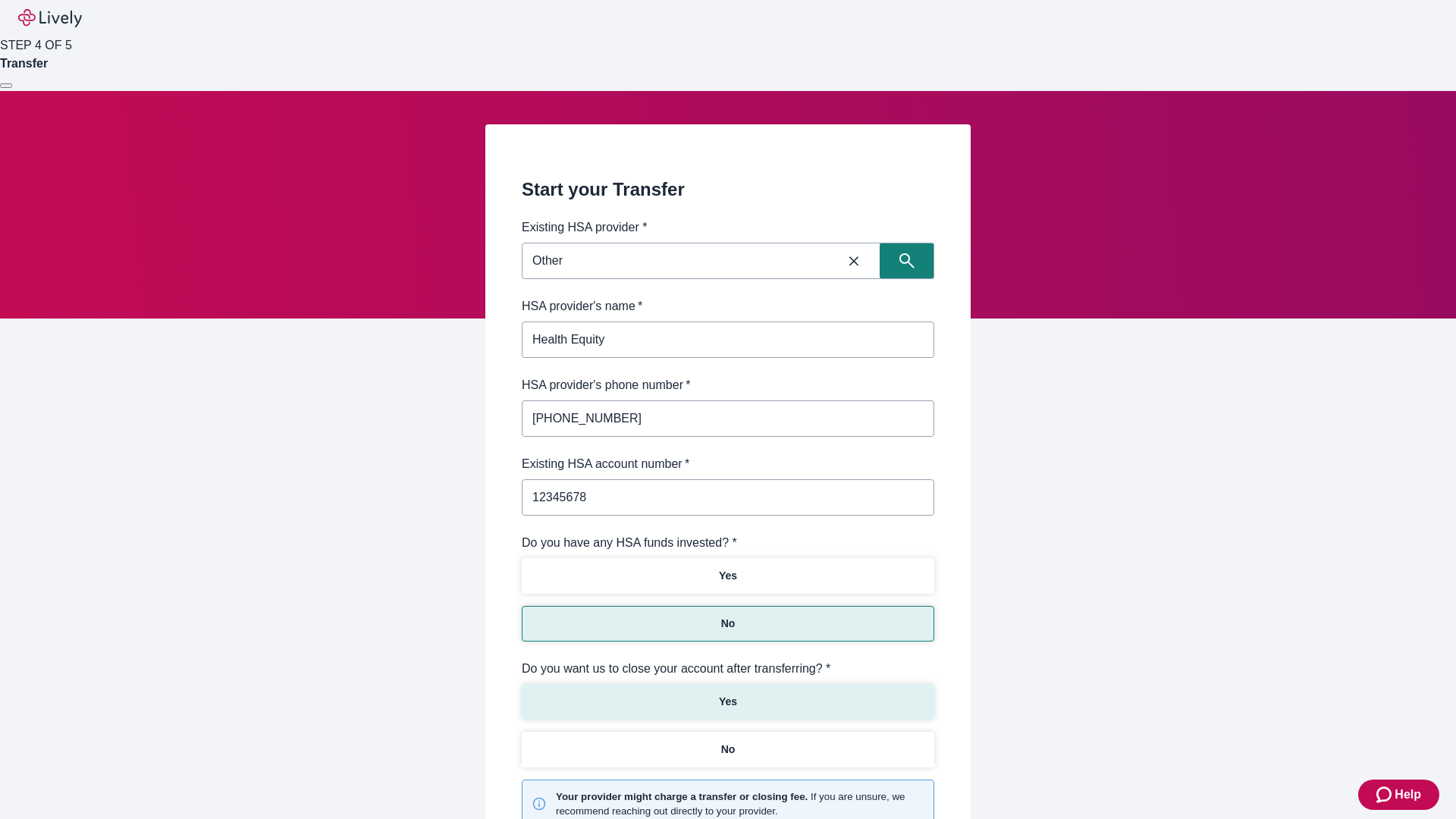
click at [727, 694] on p "Yes" at bounding box center [727, 701] width 18 height 16
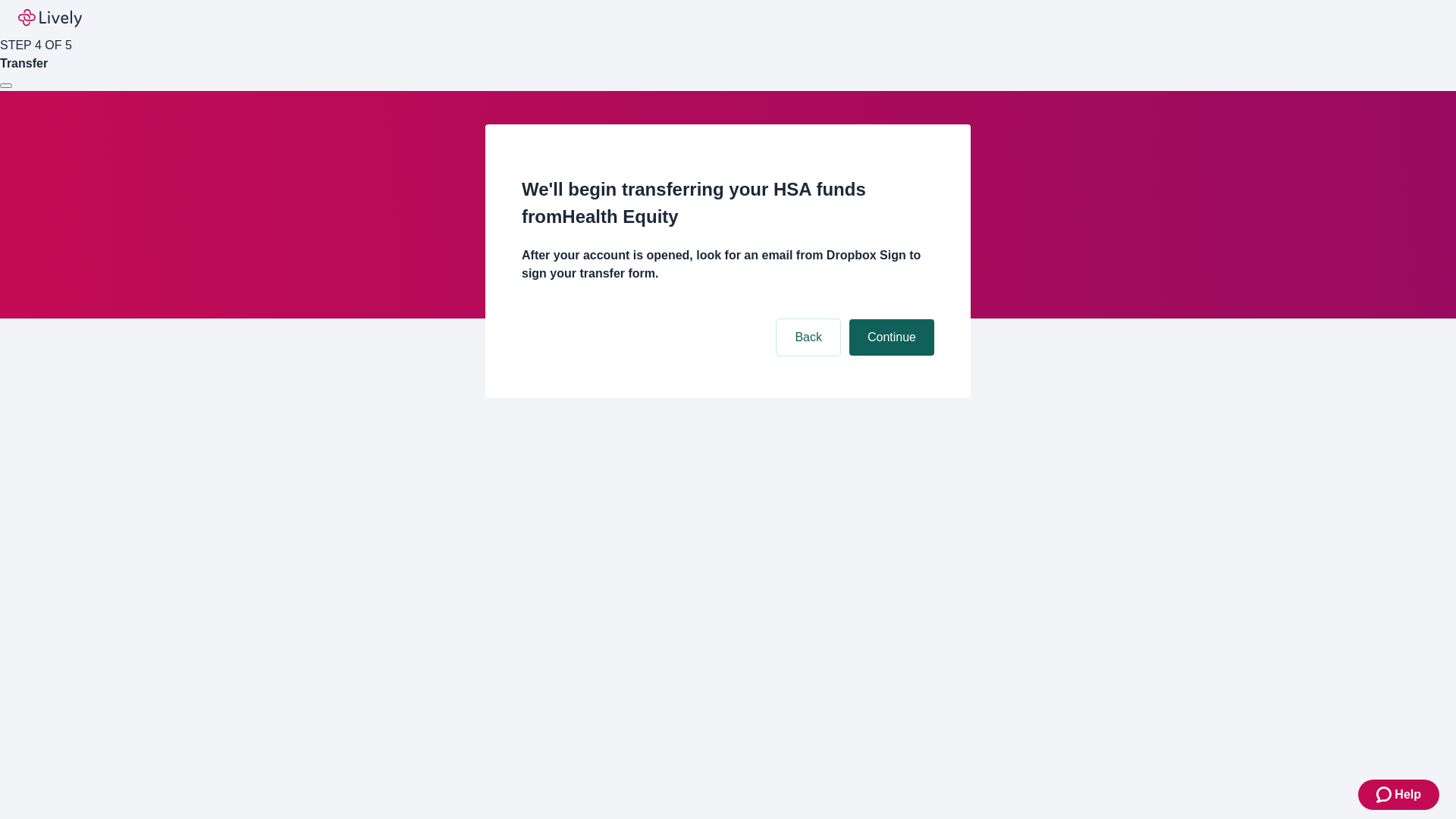
click at [889, 319] on button "Continue" at bounding box center [892, 337] width 85 height 37
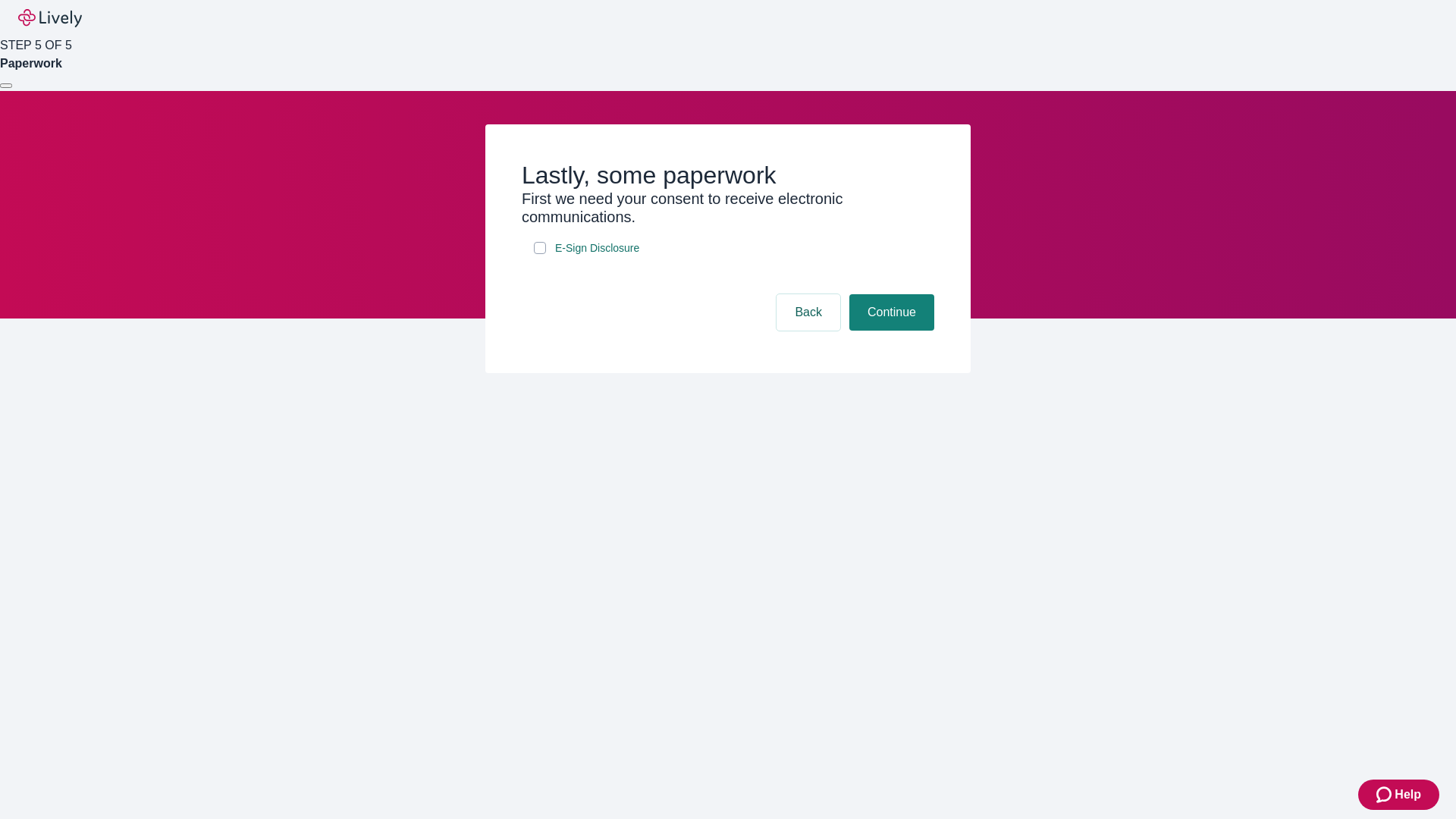
click at [540, 254] on input "E-Sign Disclosure" at bounding box center [539, 247] width 12 height 12
checkbox input "true"
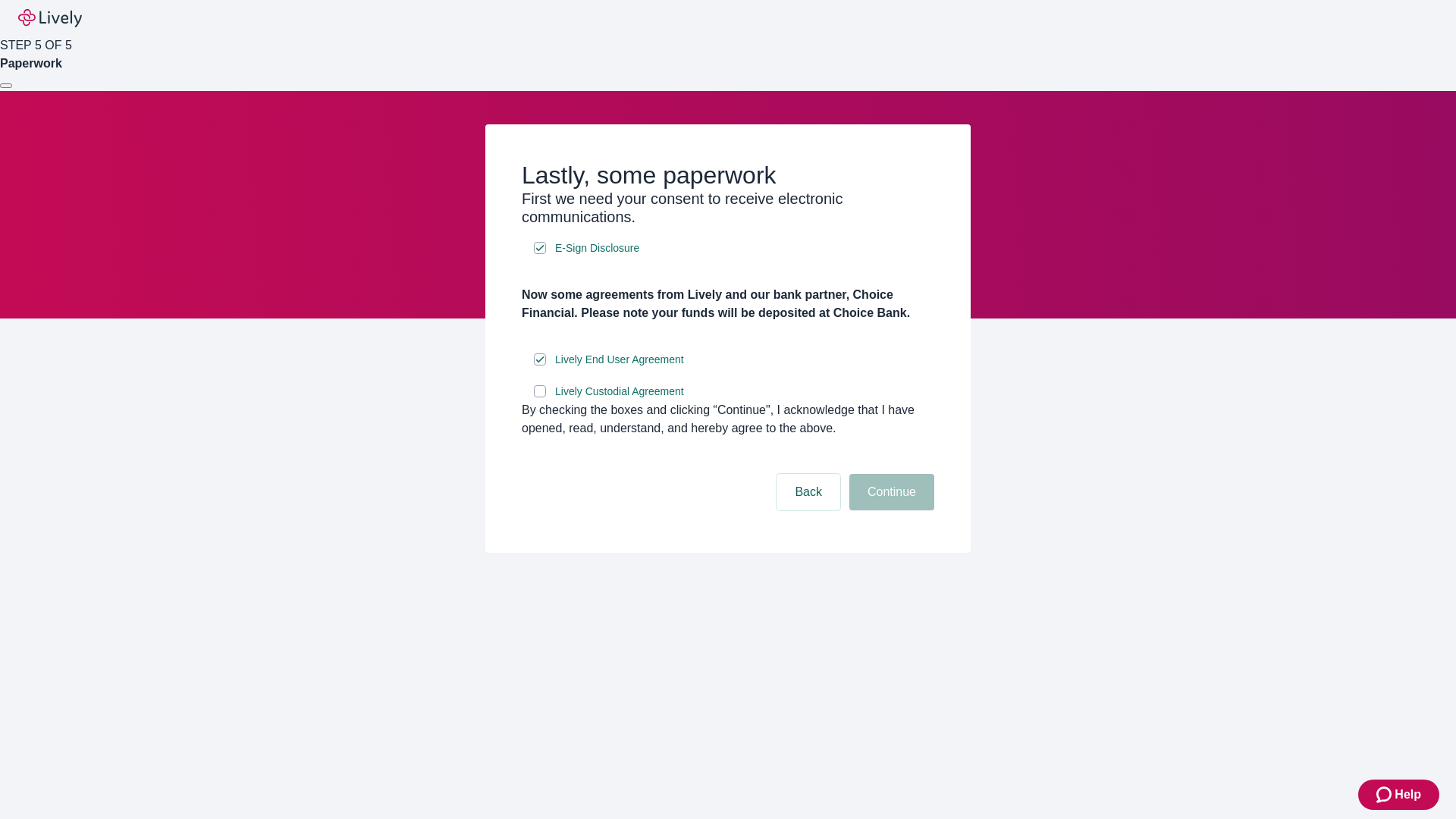
click at [540, 398] on input "Lively Custodial Agreement" at bounding box center [539, 391] width 12 height 12
checkbox input "true"
click at [889, 510] on button "Continue" at bounding box center [892, 491] width 85 height 37
